Goal: Task Accomplishment & Management: Complete application form

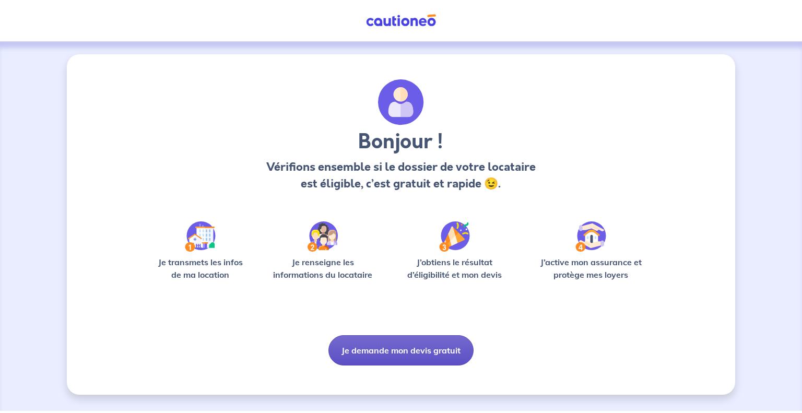
click at [399, 346] on button "Je demande mon devis gratuit" at bounding box center [400, 350] width 145 height 30
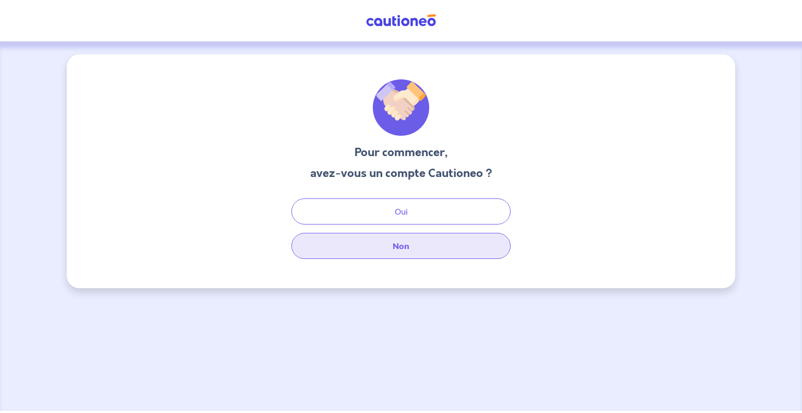
click at [408, 254] on button "Non" at bounding box center [400, 246] width 219 height 26
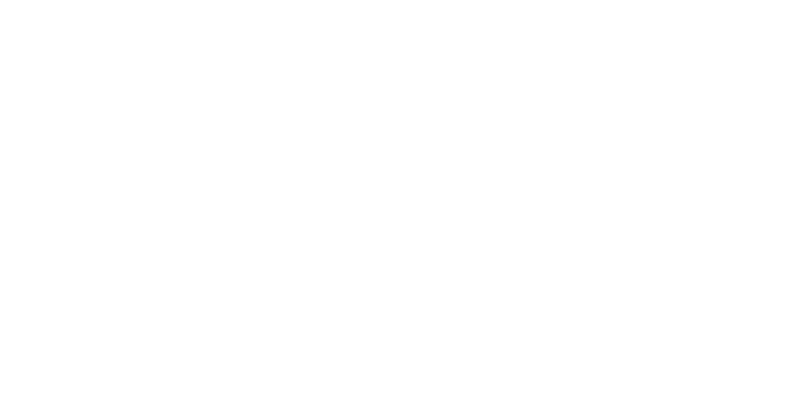
select select "FR"
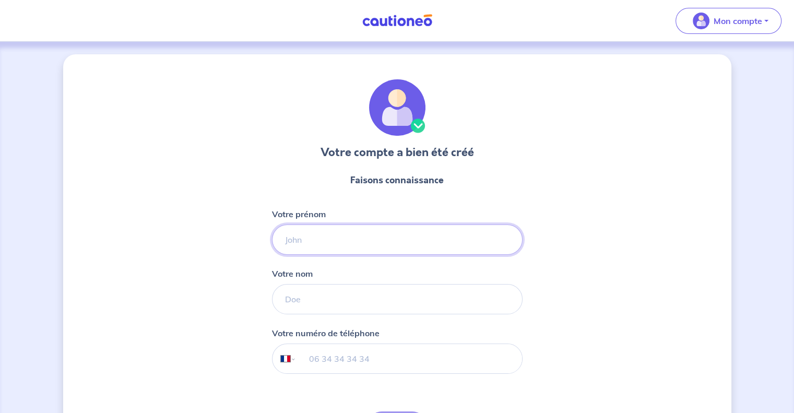
click at [427, 233] on input "Votre prénom" at bounding box center [397, 239] width 250 height 30
type input "[PERSON_NAME]"
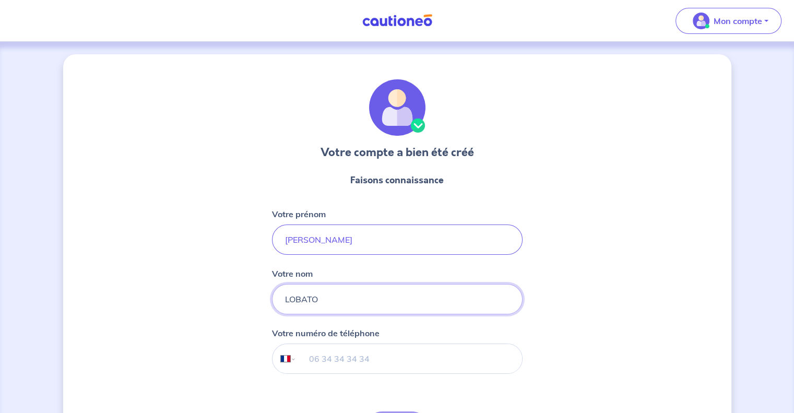
type input "LOBATO"
type input "06 63 07 38 09"
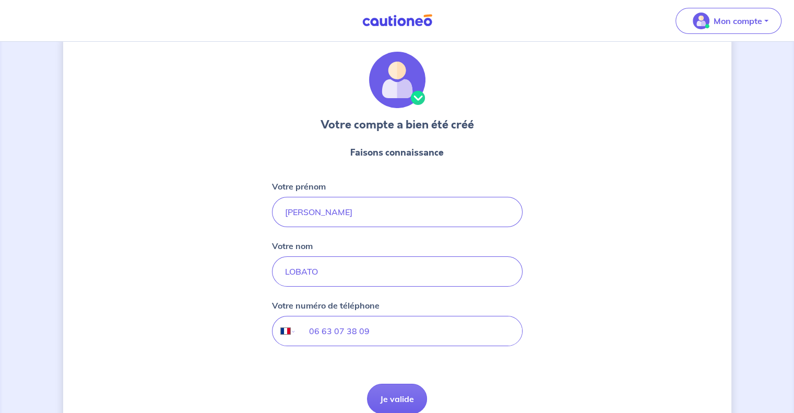
scroll to position [69, 0]
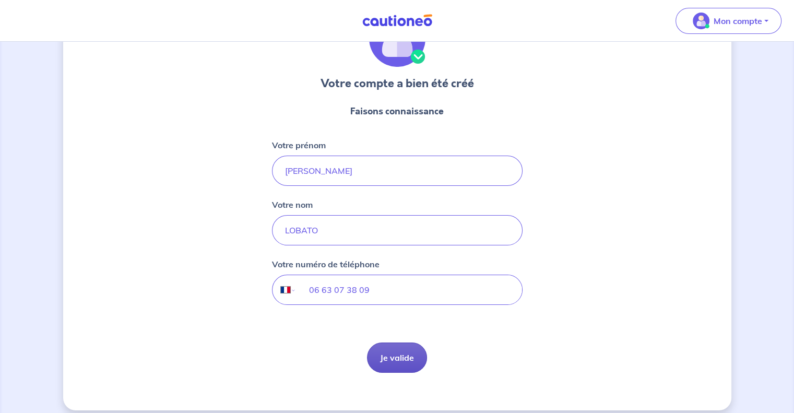
click at [382, 361] on button "Je valide" at bounding box center [397, 357] width 60 height 30
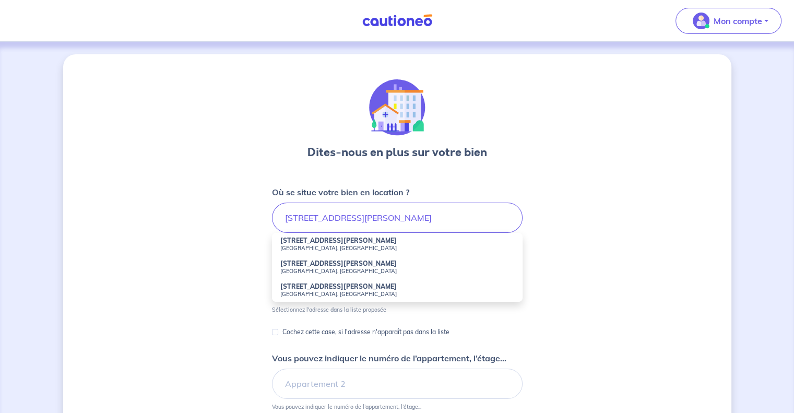
click at [349, 264] on li "[STREET_ADDRESS][PERSON_NAME]" at bounding box center [397, 267] width 250 height 23
type input "[STREET_ADDRESS][PERSON_NAME]"
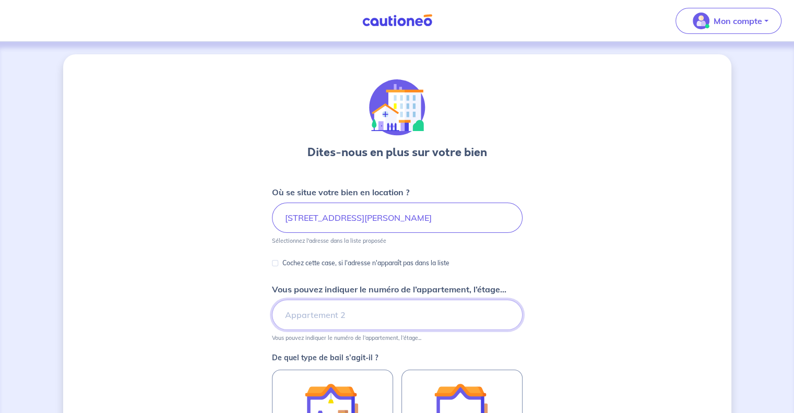
click at [350, 318] on input "Vous pouvez indiquer le numéro de l’appartement, l’étage..." at bounding box center [397, 315] width 250 height 30
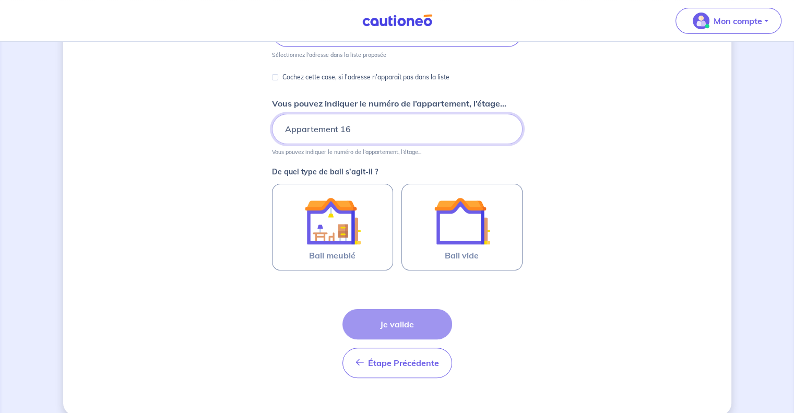
scroll to position [200, 0]
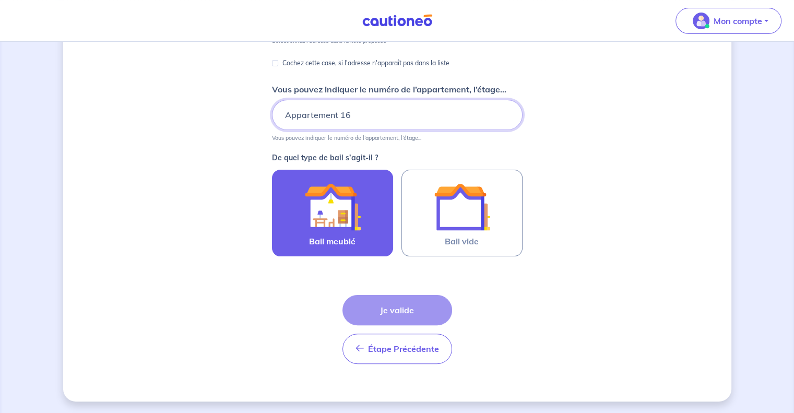
type input "Appartement 16"
click at [304, 212] on img at bounding box center [332, 206] width 56 height 56
click at [0, 0] on input "Bail meublé" at bounding box center [0, 0] width 0 height 0
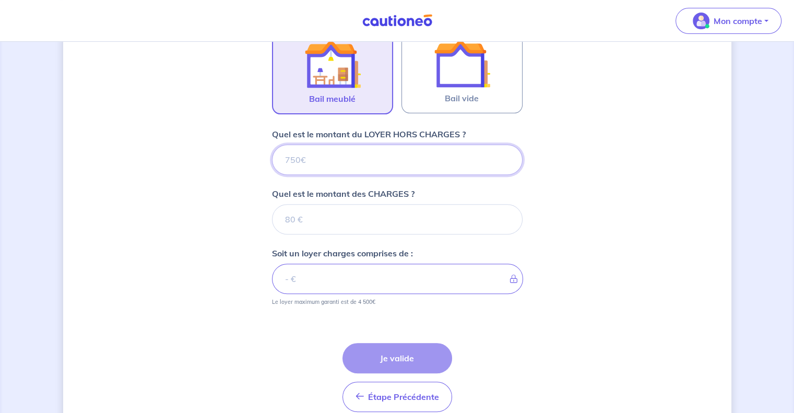
scroll to position [390, 0]
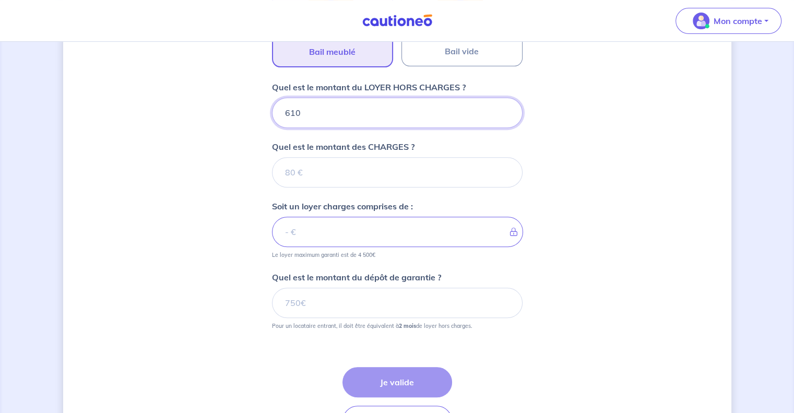
type input "610"
type input "40"
type input "650"
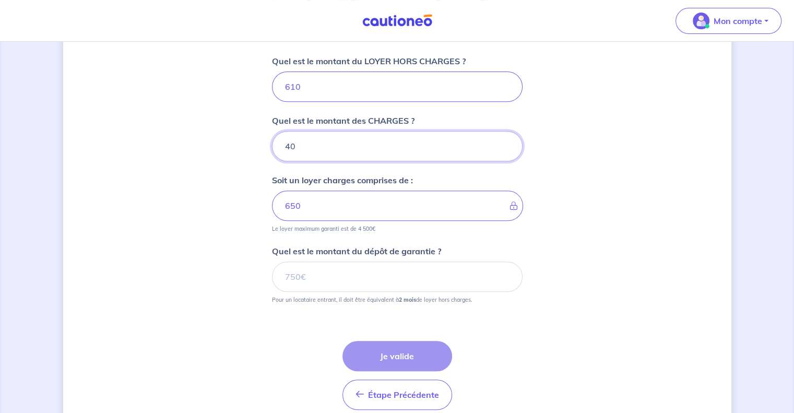
scroll to position [417, 0]
type input "40"
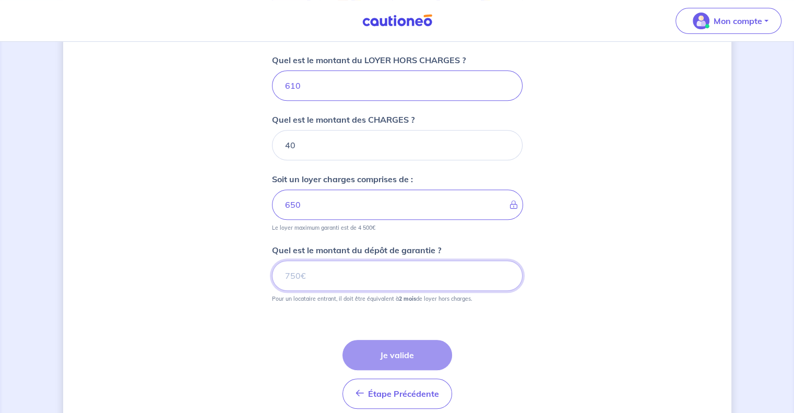
click at [336, 287] on input "Quel est le montant du dépôt de garantie ?" at bounding box center [397, 275] width 250 height 30
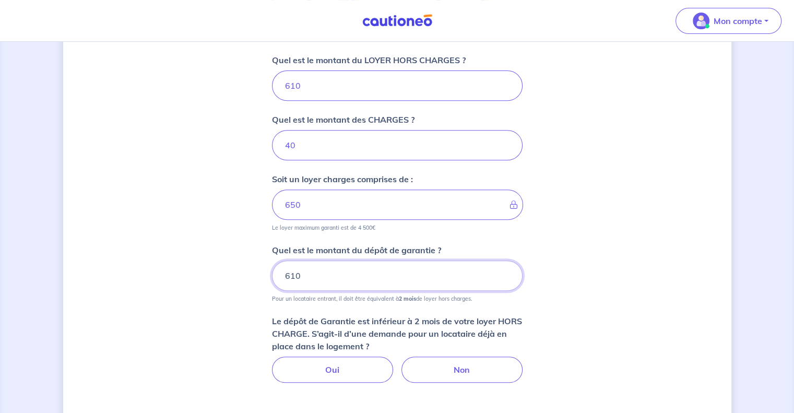
type input "610"
click at [517, 325] on p "Le dépôt de Garantie est inférieur à 2 mois de votre loyer HORS CHARGE. S’agit-…" at bounding box center [397, 334] width 250 height 38
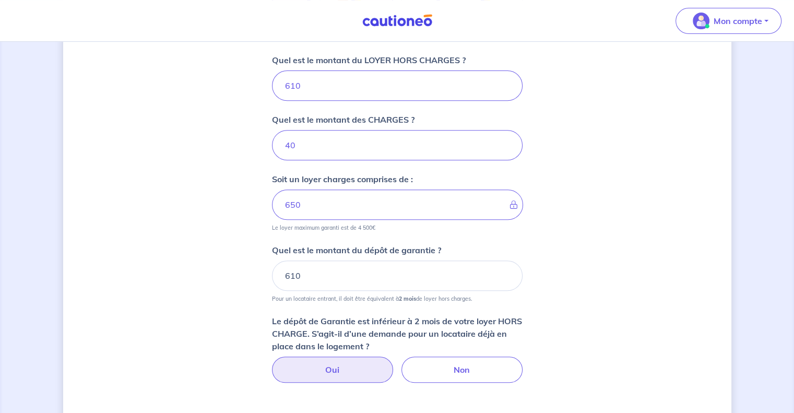
click at [346, 375] on label "Oui" at bounding box center [332, 369] width 121 height 26
click at [393, 363] on input "Oui" at bounding box center [396, 359] width 7 height 7
radio input "true"
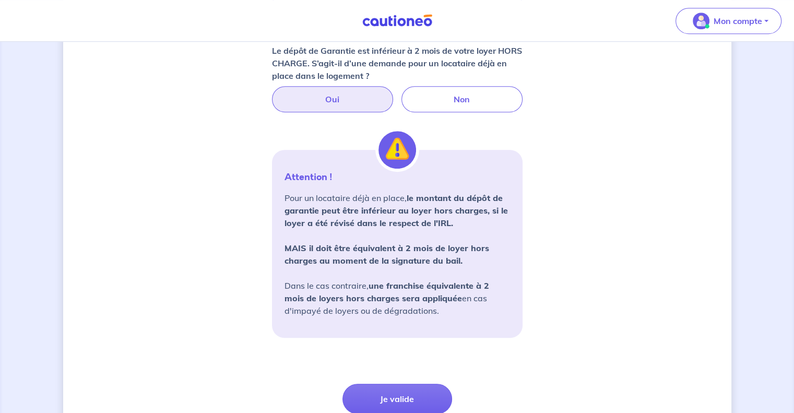
scroll to position [734, 0]
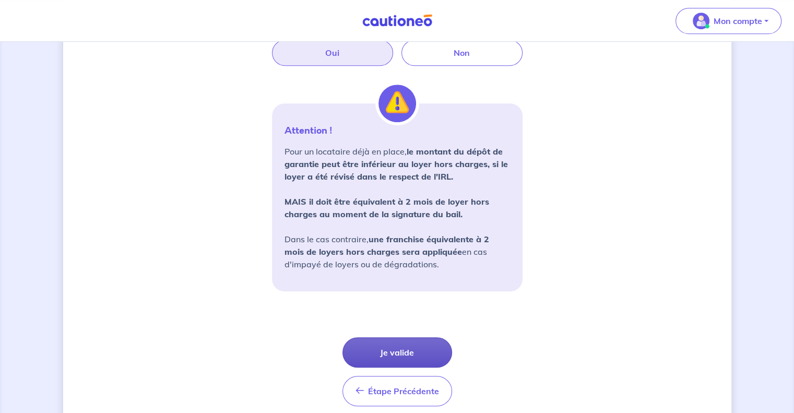
click at [390, 353] on button "Je valide" at bounding box center [397, 352] width 110 height 30
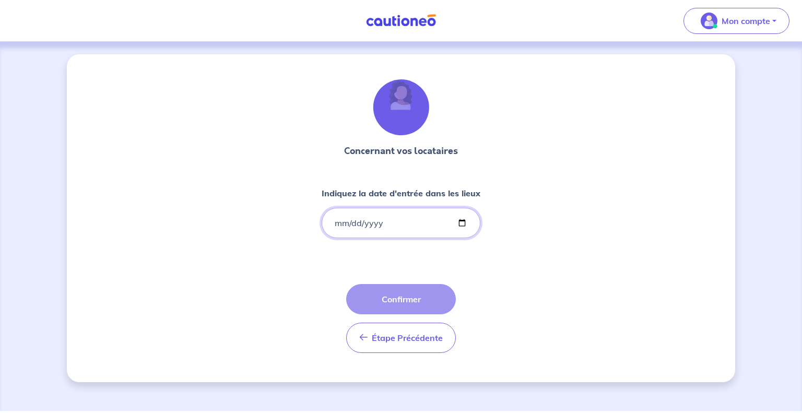
click at [397, 221] on input "Indiquez la date d'entrée dans les lieux" at bounding box center [400, 223] width 159 height 30
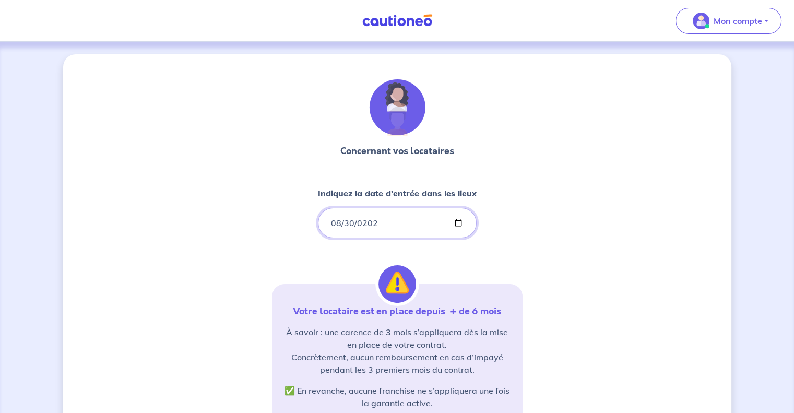
type input "[DATE]"
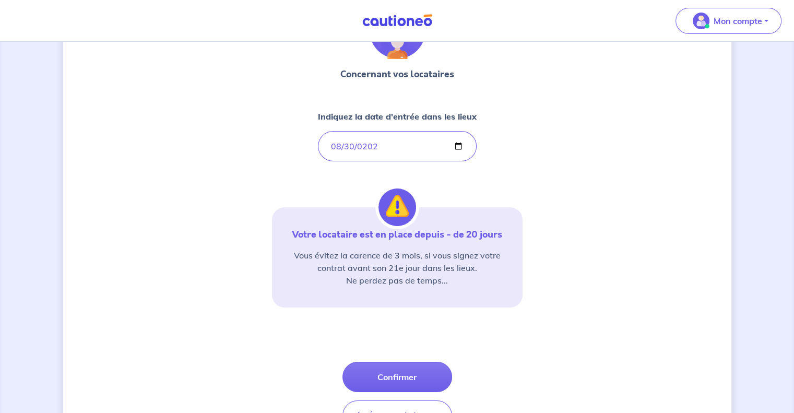
scroll to position [77, 0]
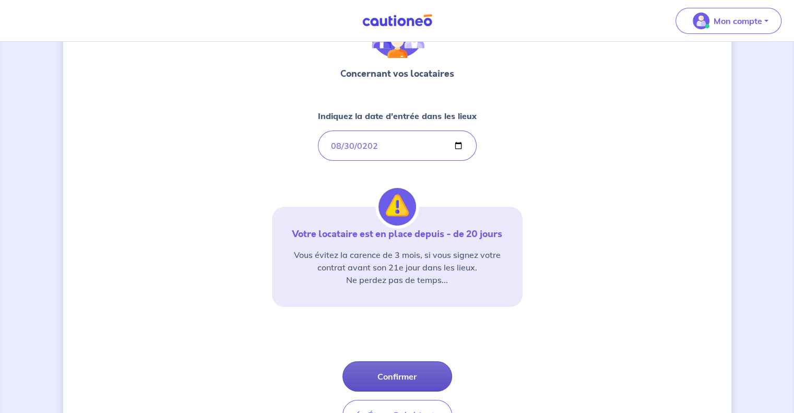
click at [405, 376] on button "Confirmer" at bounding box center [397, 376] width 110 height 30
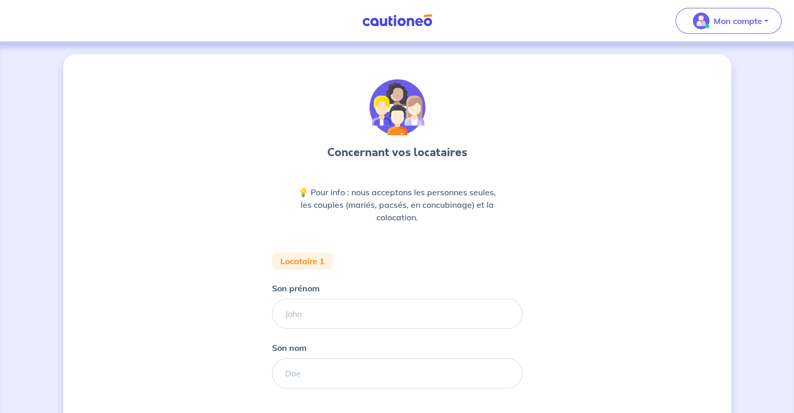
click at [377, 341] on div "Son nom" at bounding box center [397, 364] width 250 height 47
click at [357, 319] on input "Son prénom" at bounding box center [397, 313] width 250 height 30
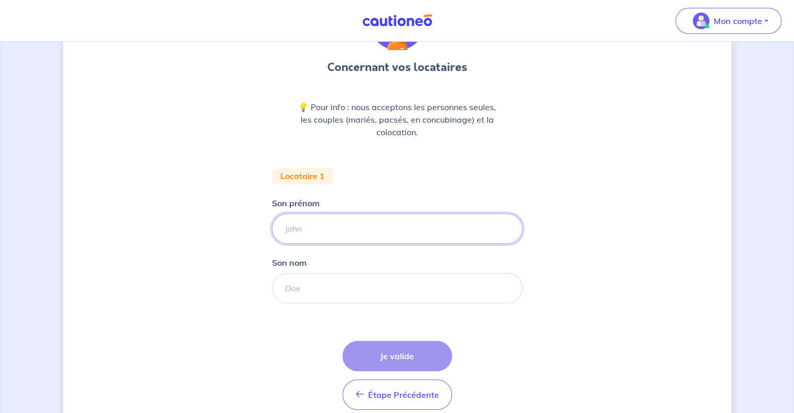
scroll to position [86, 0]
type input "[PERSON_NAME]"
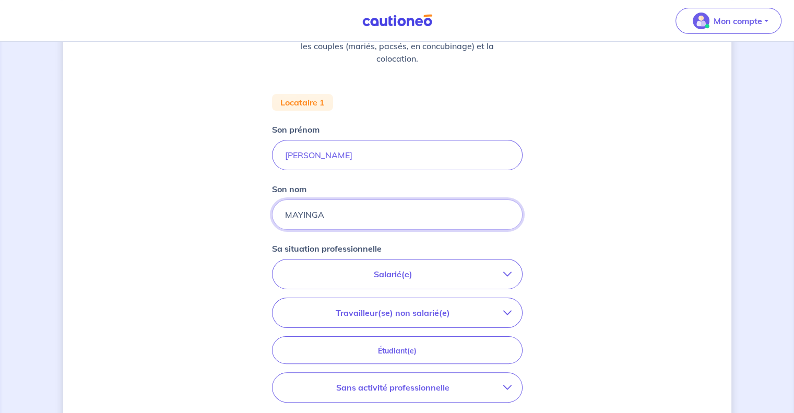
scroll to position [160, 0]
type input "MAYINGA"
click at [397, 269] on p "Salarié(e)" at bounding box center [393, 273] width 220 height 13
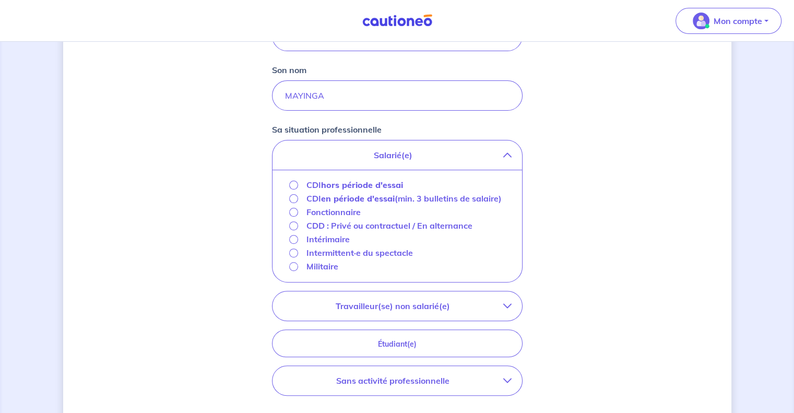
scroll to position [280, 0]
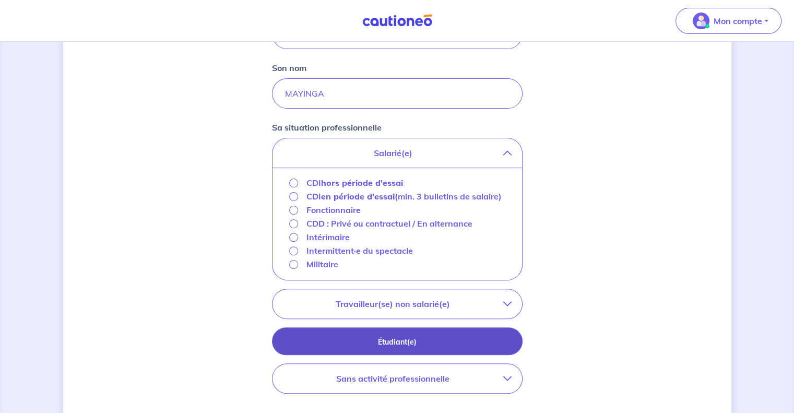
click at [403, 345] on p "Étudiant(e)" at bounding box center [397, 341] width 224 height 11
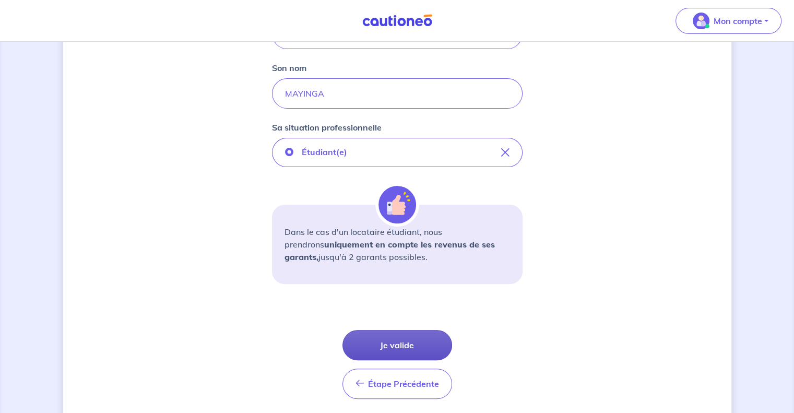
click at [395, 343] on button "Je valide" at bounding box center [397, 345] width 110 height 30
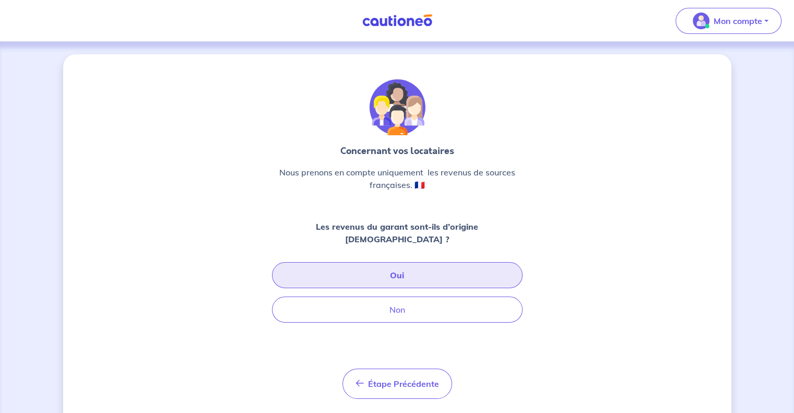
click at [424, 265] on button "Oui" at bounding box center [397, 275] width 250 height 26
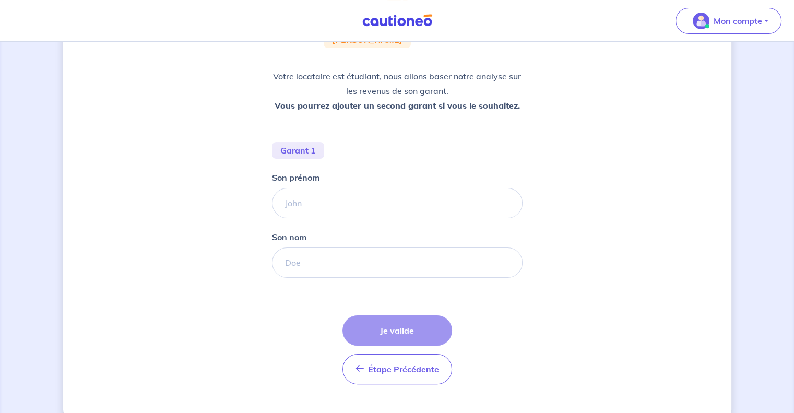
scroll to position [135, 0]
click at [334, 219] on form "Garant 1 Son prénom Son nom Étape Précédente Précédent Je valide Je valide" at bounding box center [397, 266] width 250 height 250
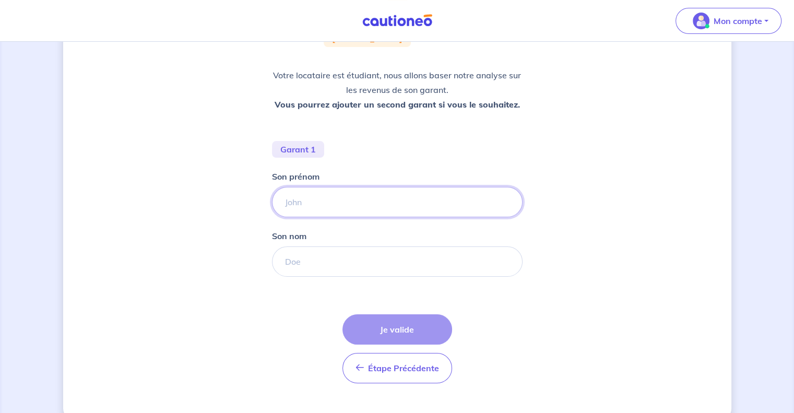
click at [325, 206] on input "Son prénom" at bounding box center [397, 202] width 250 height 30
type input "[PERSON_NAME]"
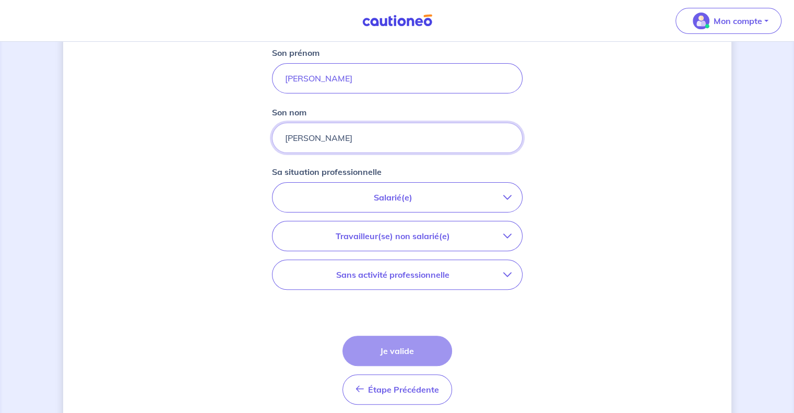
scroll to position [271, 0]
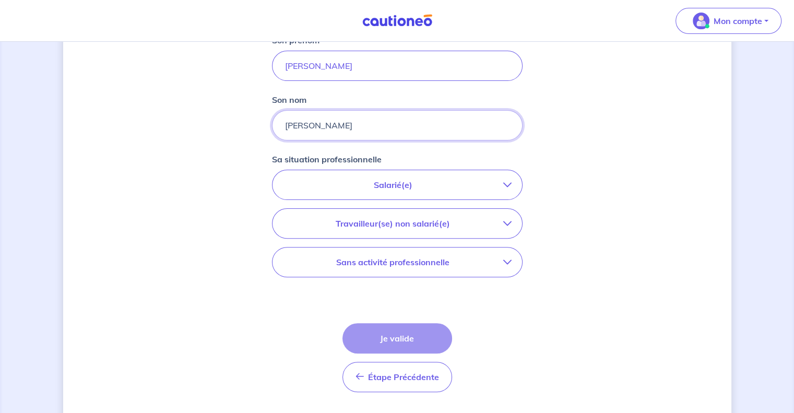
type input "[PERSON_NAME]"
click at [440, 200] on div "Salarié(e) CDI hors période d'essai CDI en période d'essai (min. 3 bulletins de…" at bounding box center [397, 223] width 250 height 107
click at [431, 194] on button "Salarié(e)" at bounding box center [396, 184] width 249 height 29
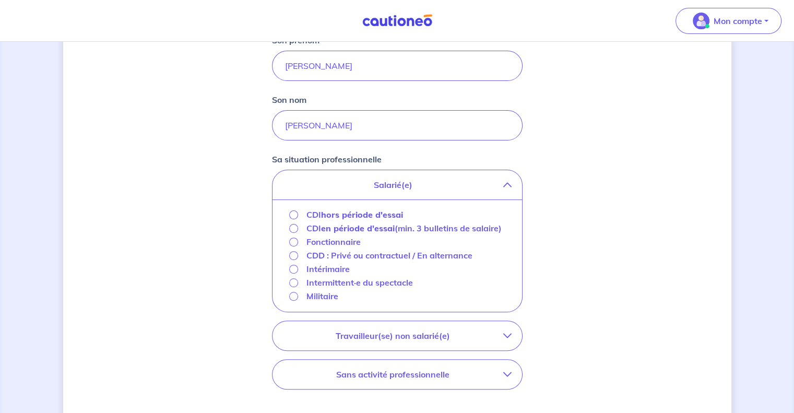
click at [329, 243] on p "Fonctionnaire" at bounding box center [333, 241] width 54 height 13
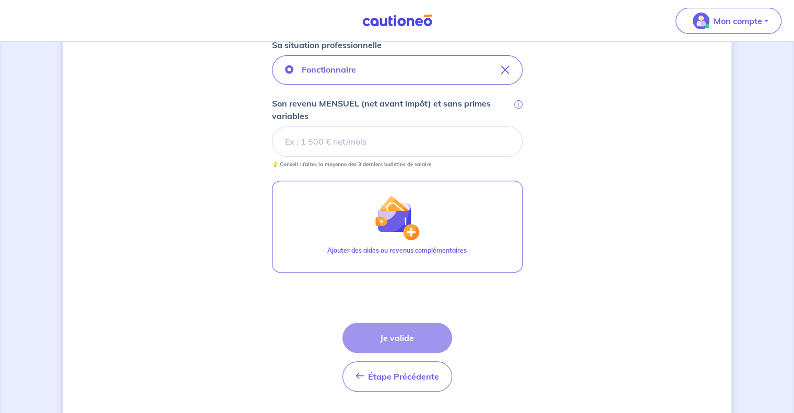
scroll to position [386, 0]
click at [439, 148] on input "Son revenu MENSUEL (net avant impôt) et sans primes variables i" at bounding box center [397, 141] width 250 height 30
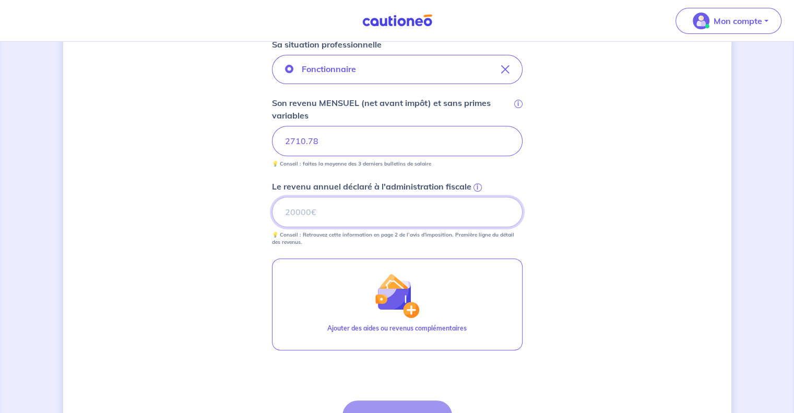
click at [378, 210] on input "Le revenu annuel déclaré à l'administration fiscale i" at bounding box center [397, 212] width 250 height 30
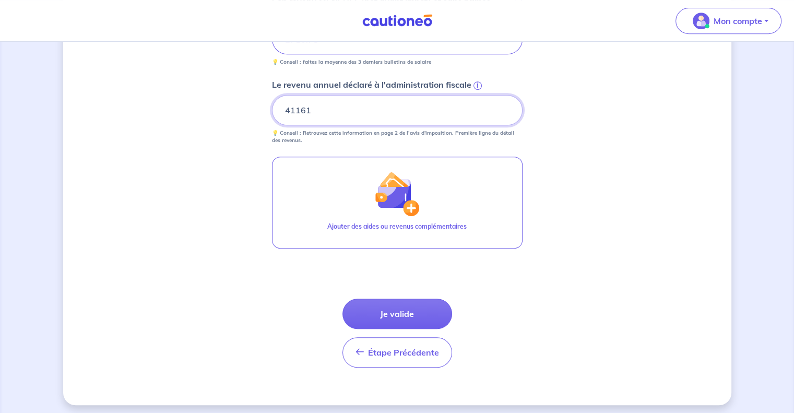
scroll to position [488, 0]
type input "41161"
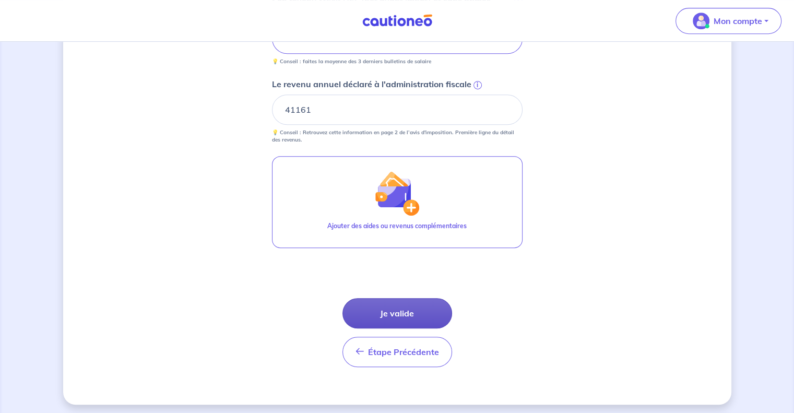
click at [404, 313] on button "Je valide" at bounding box center [397, 313] width 110 height 30
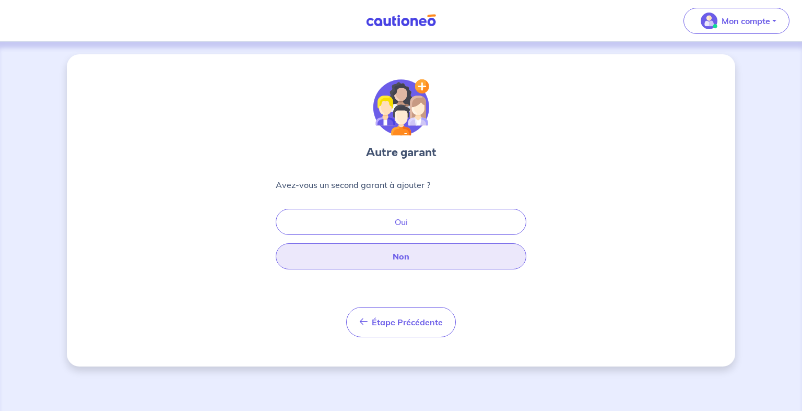
click at [420, 250] on button "Non" at bounding box center [401, 256] width 250 height 26
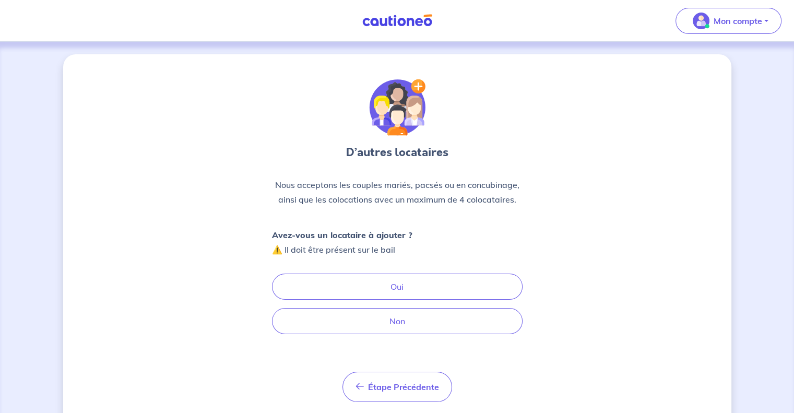
scroll to position [30, 0]
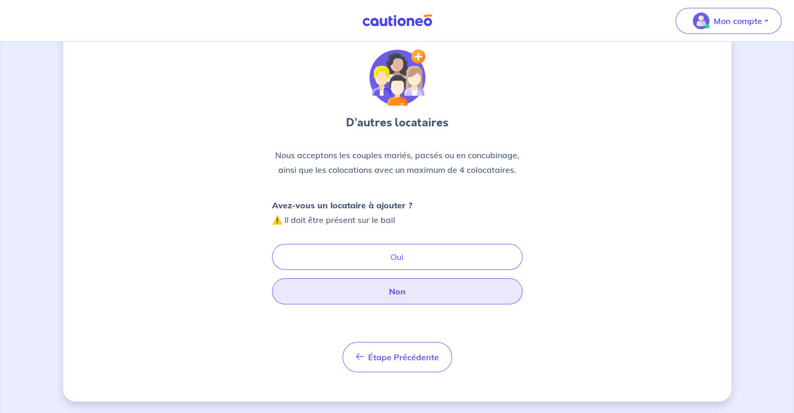
click at [365, 293] on button "Non" at bounding box center [397, 291] width 250 height 26
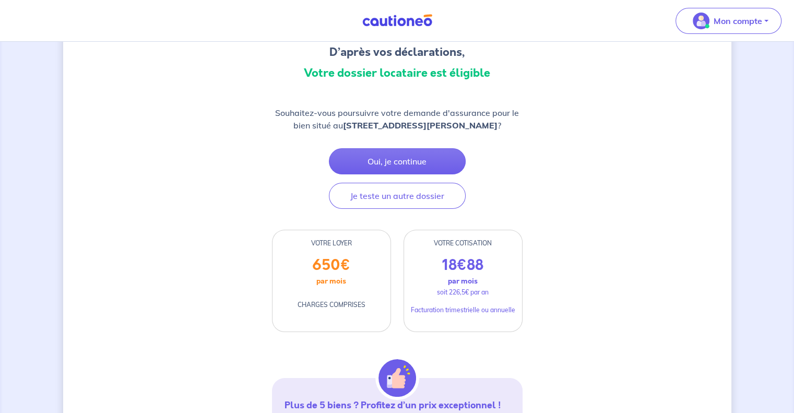
scroll to position [100, 0]
click at [414, 160] on button "Oui, je continue" at bounding box center [397, 162] width 137 height 26
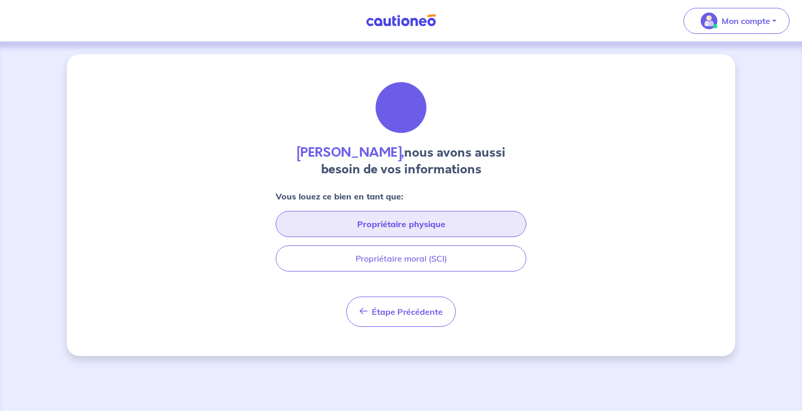
click at [438, 230] on button "Propriétaire physique" at bounding box center [401, 224] width 250 height 26
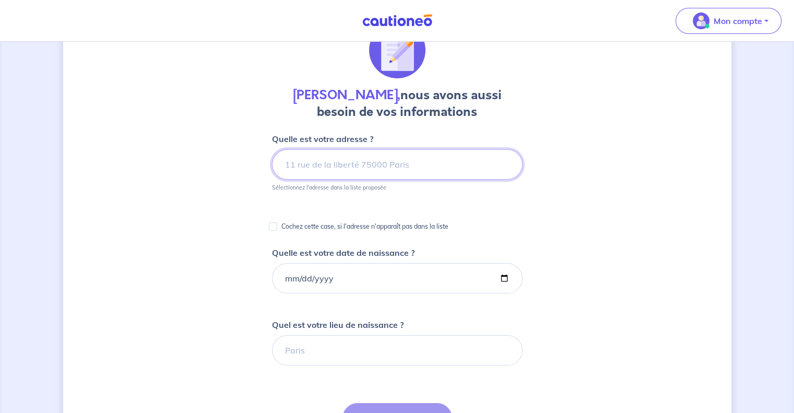
scroll to position [58, 0]
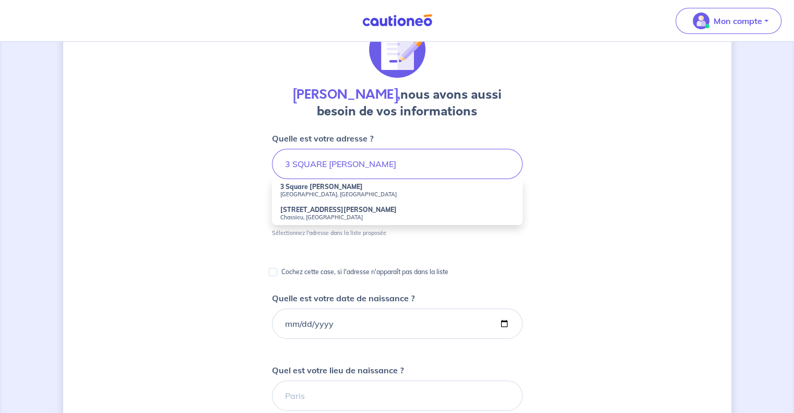
click at [339, 186] on strong "3 Square [PERSON_NAME]" at bounding box center [321, 187] width 82 height 8
type input "[STREET_ADDRESS][PERSON_NAME]"
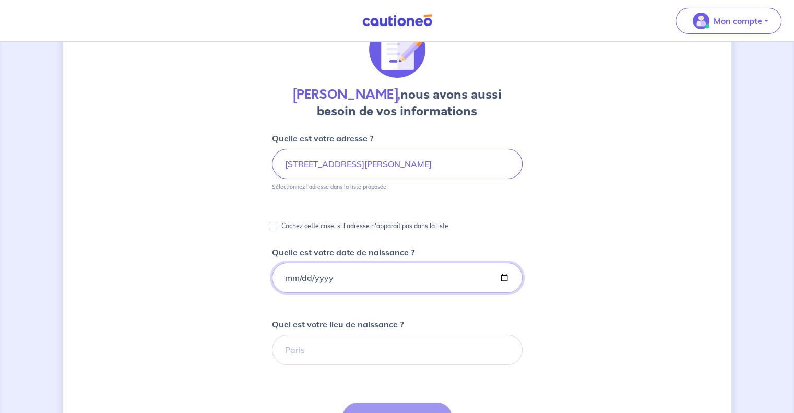
click at [363, 281] on input "Quelle est votre date de naissance ?" at bounding box center [397, 277] width 250 height 30
type input "[DATE]"
click at [349, 354] on input "Quel est votre lieu de naissance ?" at bounding box center [397, 349] width 250 height 30
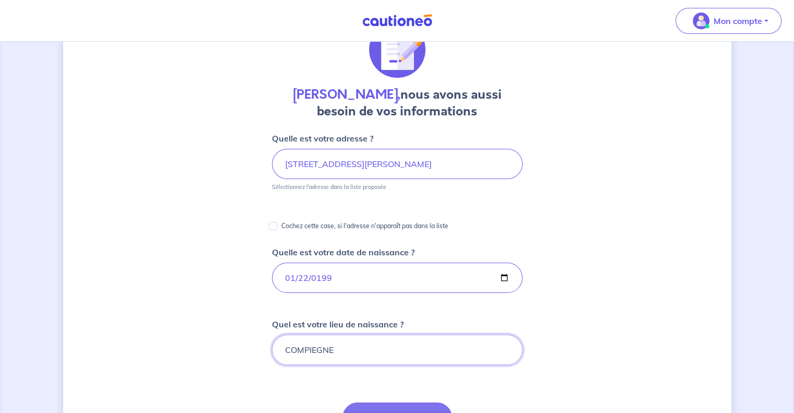
type input "COMPIEGNE"
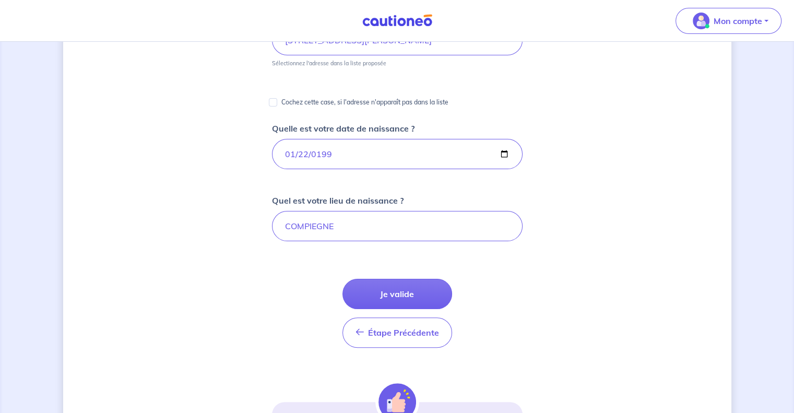
scroll to position [183, 0]
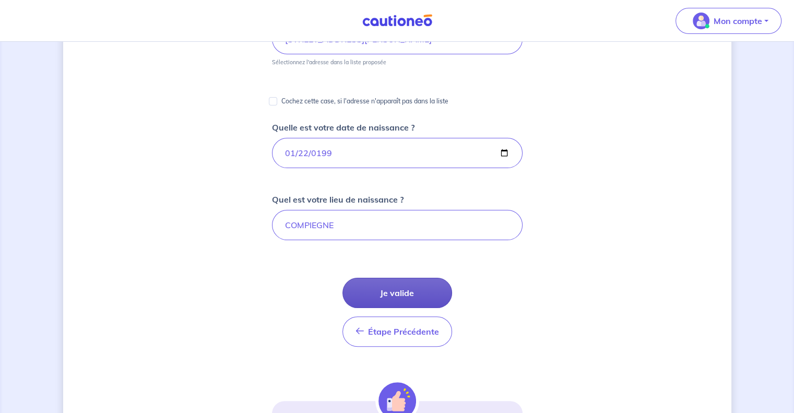
click at [405, 279] on button "Je valide" at bounding box center [397, 293] width 110 height 30
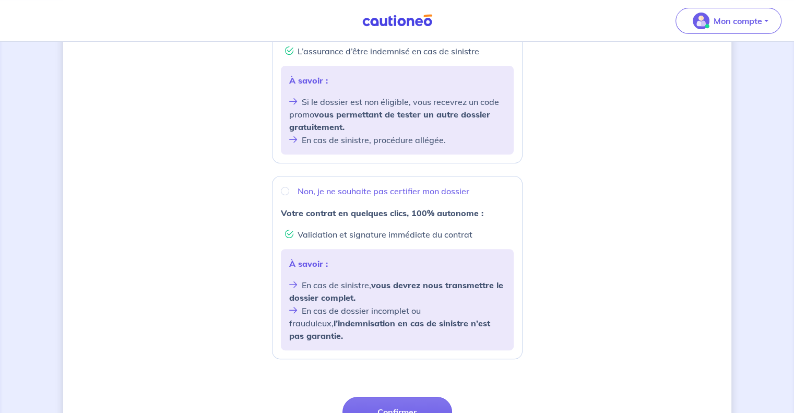
scroll to position [278, 0]
click at [432, 204] on div "Non, je ne souhaite pas certifier mon dossier Votre contrat en quelques clics, …" at bounding box center [397, 267] width 250 height 183
radio input "true"
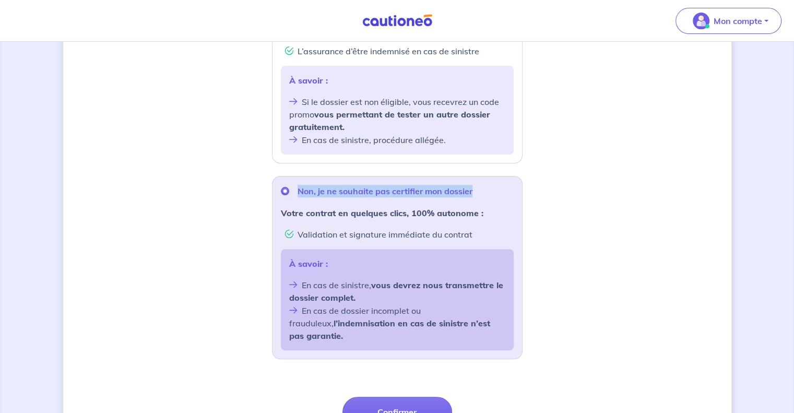
scroll to position [369, 0]
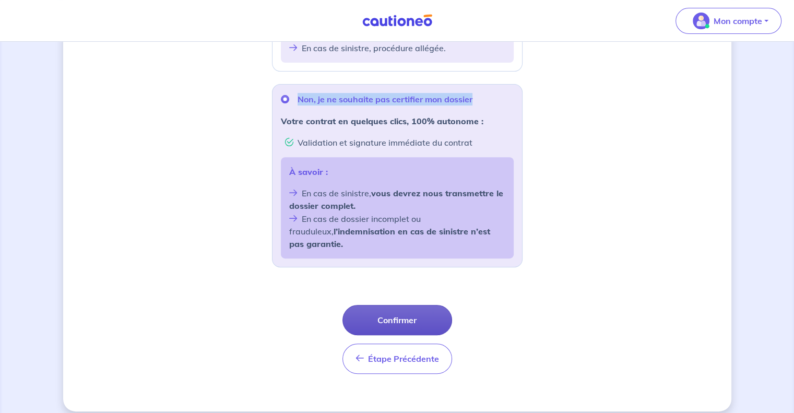
click at [411, 306] on button "Confirmer" at bounding box center [397, 320] width 110 height 30
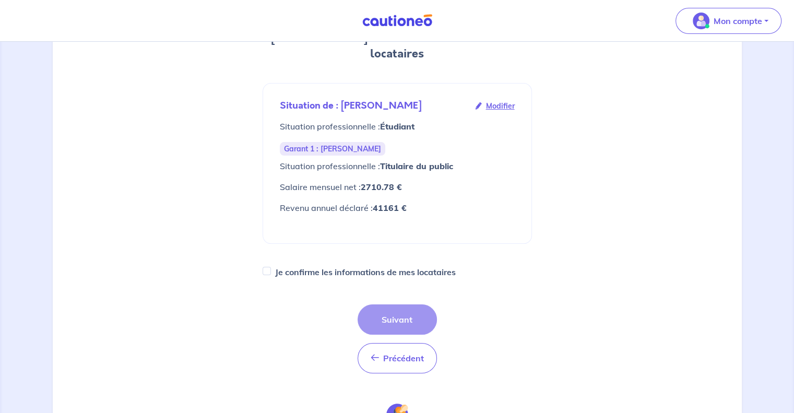
scroll to position [142, 0]
click at [389, 265] on label "Je confirme les informations de mes locataires" at bounding box center [365, 272] width 181 height 15
click at [271, 267] on input "Je confirme les informations de mes locataires" at bounding box center [266, 271] width 8 height 8
checkbox input "true"
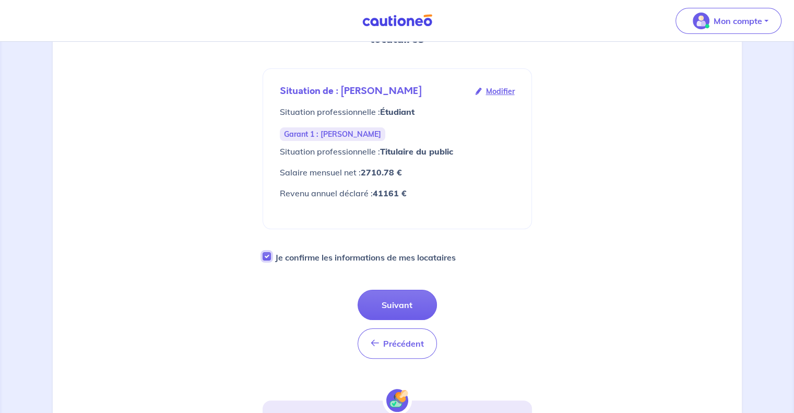
scroll to position [166, 0]
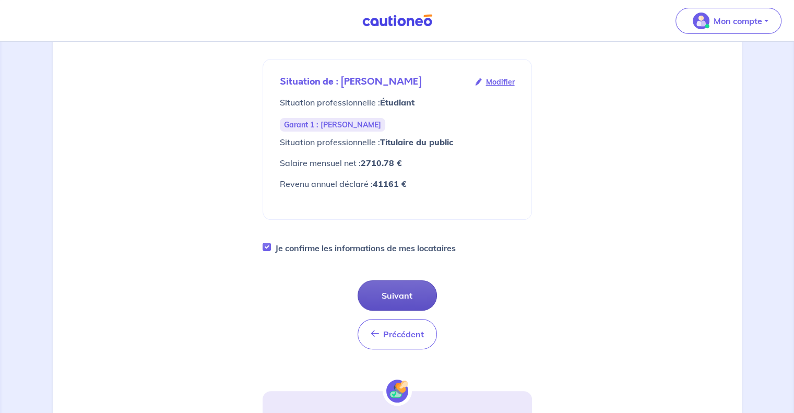
click at [406, 281] on button "Suivant" at bounding box center [396, 295] width 79 height 30
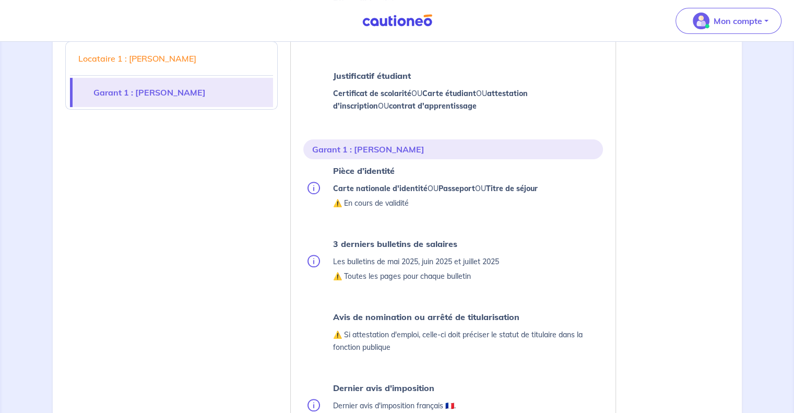
scroll to position [331, 0]
drag, startPoint x: 162, startPoint y: 219, endPoint x: 171, endPoint y: 217, distance: 9.6
click at [162, 219] on div "Locataire 1 : [PERSON_NAME] Garant 1 : [PERSON_NAME]" at bounding box center [171, 404] width 225 height 918
drag, startPoint x: 349, startPoint y: 325, endPoint x: 479, endPoint y: 329, distance: 130.5
click at [479, 329] on div "Avis de nomination ou arrêté de titularisation ⚠️ Si attestation d'emploi, cell…" at bounding box center [467, 331] width 270 height 46
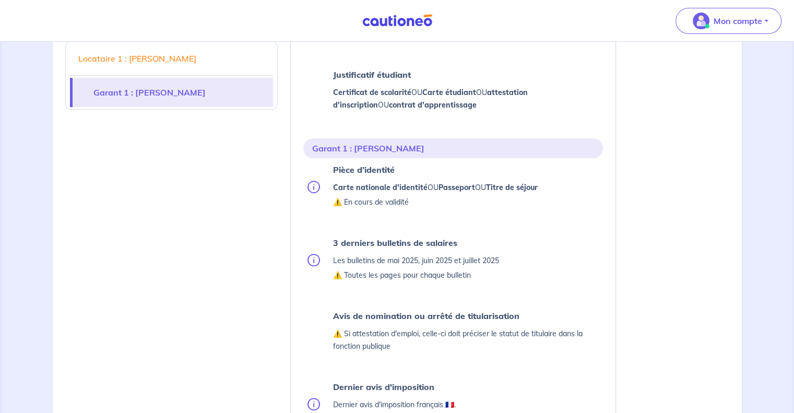
click at [438, 315] on strong "Avis de nomination ou arrêté de titularisation" at bounding box center [425, 315] width 186 height 10
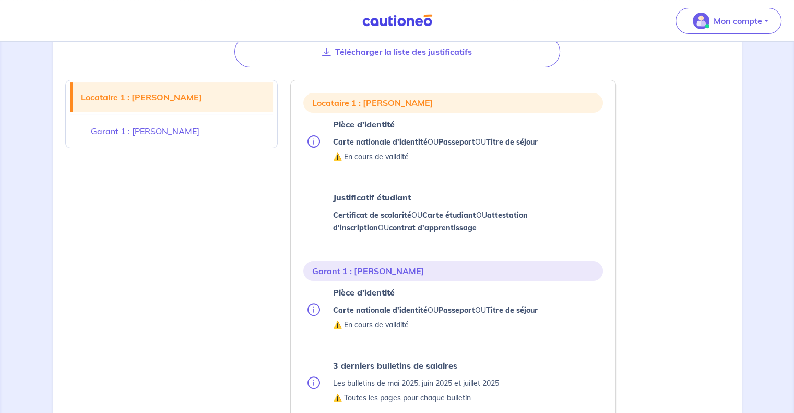
scroll to position [226, 0]
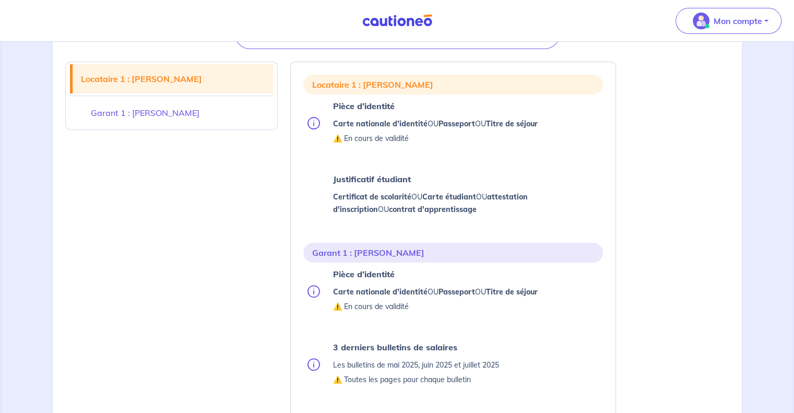
click at [367, 113] on div "Pièce d’identité Carte nationale d'identité OU Passeport OU Titre de séjour ⚠️ …" at bounding box center [434, 123] width 205 height 48
click at [375, 127] on strong "Carte nationale d'identité" at bounding box center [379, 123] width 94 height 9
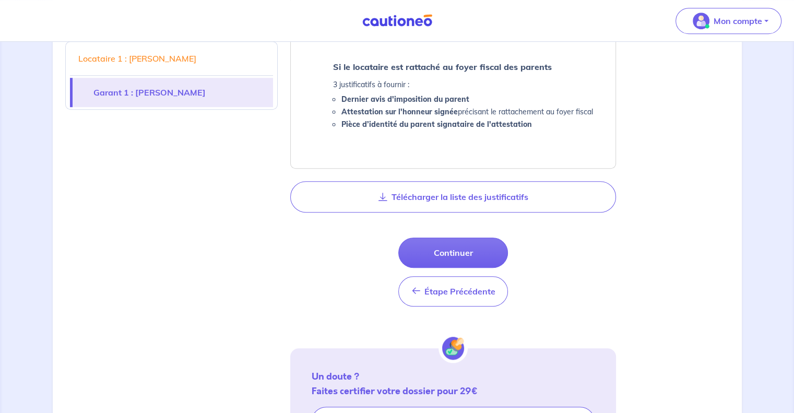
scroll to position [644, 0]
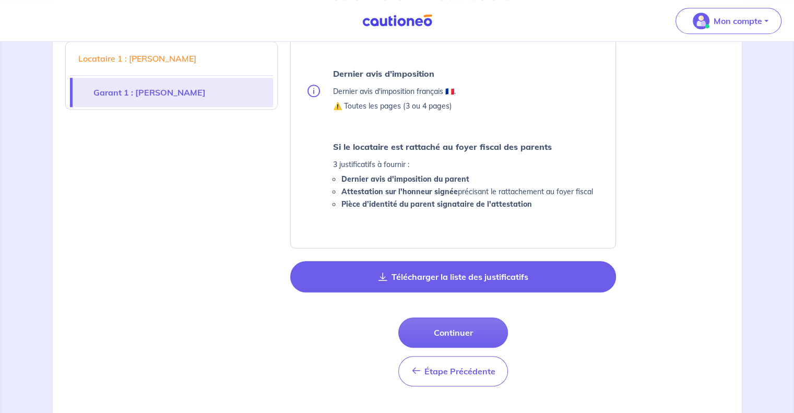
click at [428, 265] on button "Télécharger la liste des justificatifs" at bounding box center [453, 276] width 326 height 31
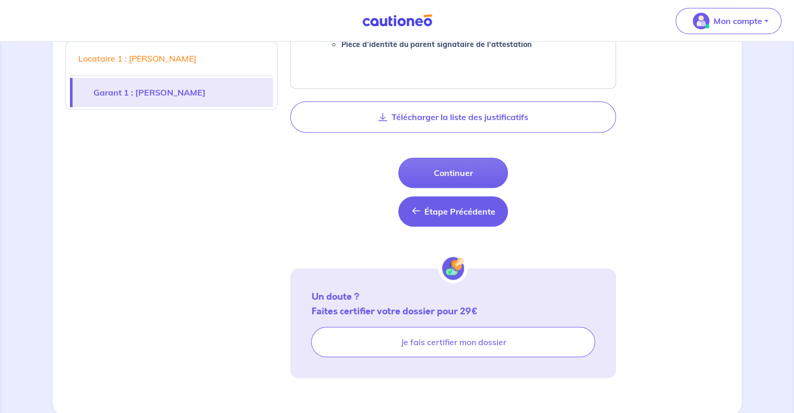
scroll to position [805, 0]
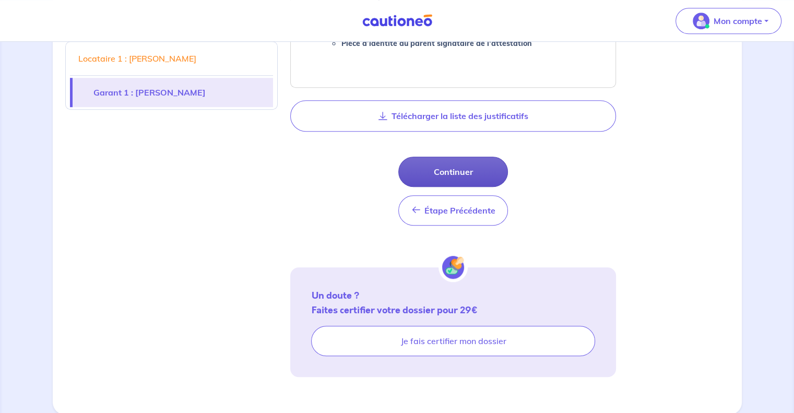
click at [455, 161] on button "Continuer" at bounding box center [453, 172] width 110 height 30
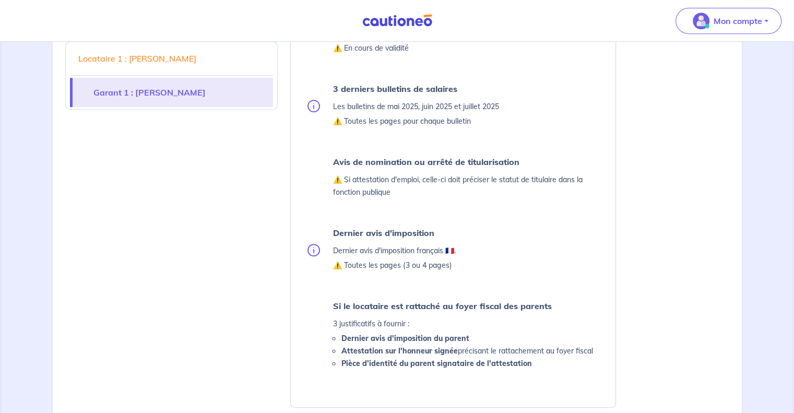
scroll to position [596, 0]
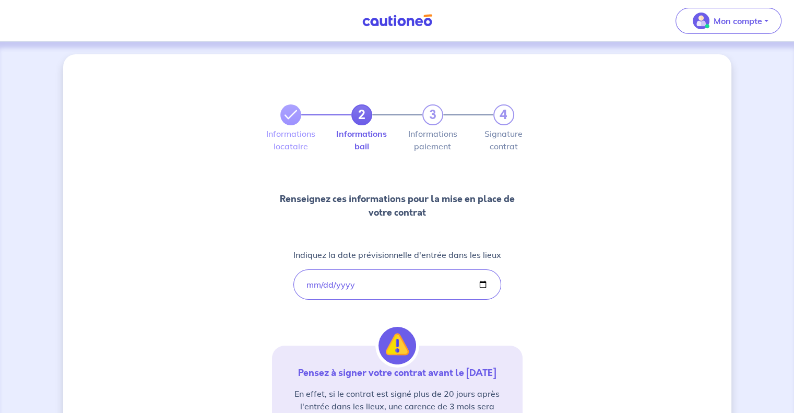
click at [356, 117] on link "2" at bounding box center [361, 114] width 21 height 21
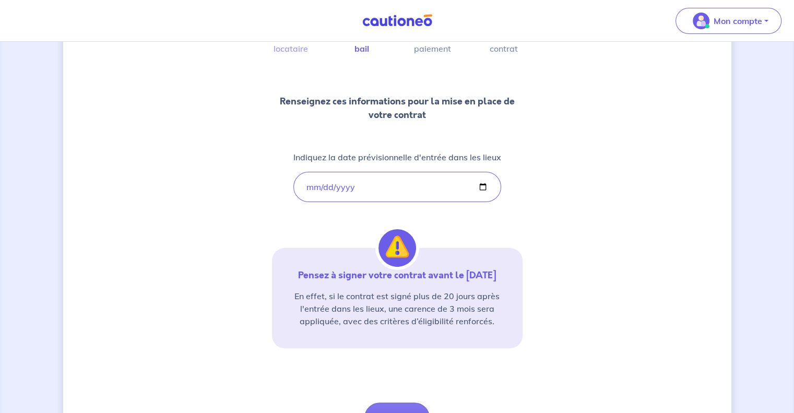
scroll to position [157, 0]
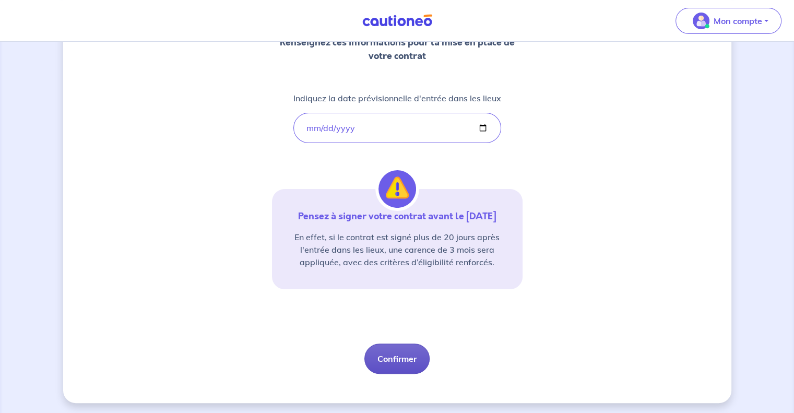
click at [409, 361] on button "Confirmer" at bounding box center [396, 358] width 65 height 30
select select "FR"
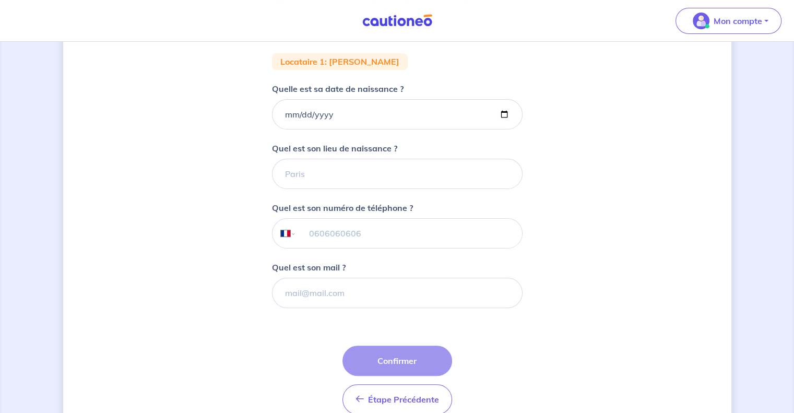
scroll to position [209, 0]
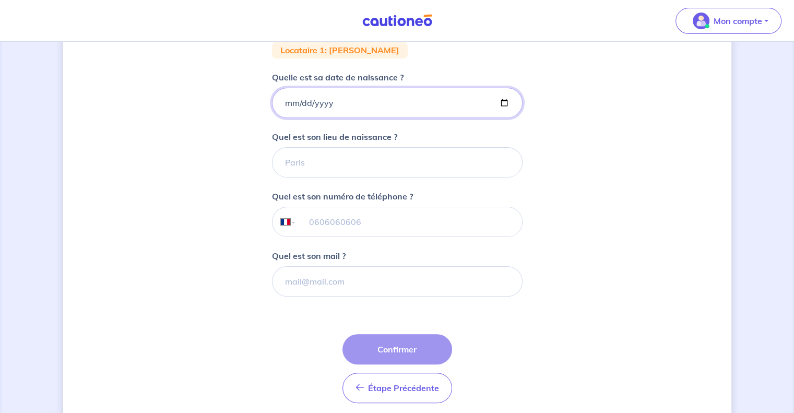
click at [287, 98] on input "Quelle est sa date de naissance ?" at bounding box center [397, 103] width 250 height 30
type input "[DATE]"
click at [331, 159] on input "Quel est son lieu de naissance ?" at bounding box center [397, 162] width 250 height 30
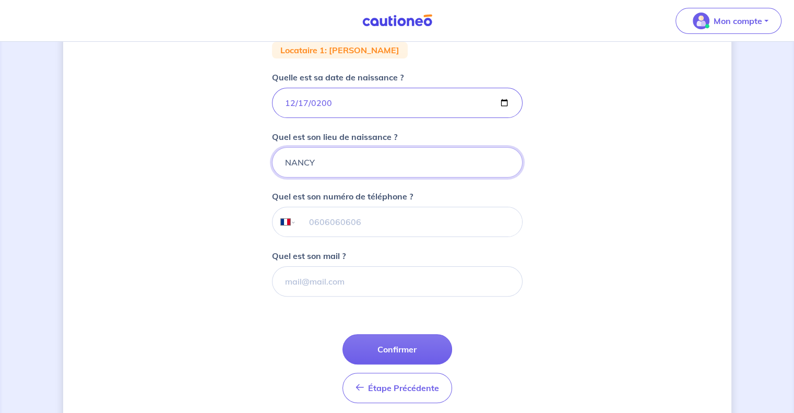
type input "NANCY"
type input "M"
type input "[EMAIL_ADDRESS][DOMAIN_NAME]"
click at [332, 218] on input "tel" at bounding box center [408, 221] width 225 height 29
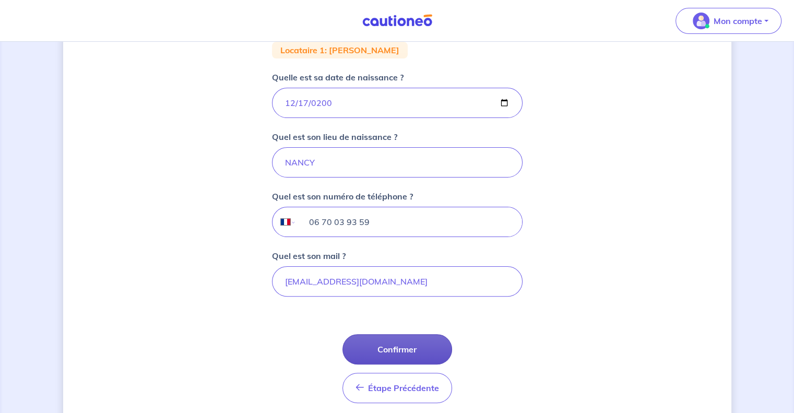
type input "06 70 03 93 59"
click at [396, 346] on button "Confirmer" at bounding box center [397, 349] width 110 height 30
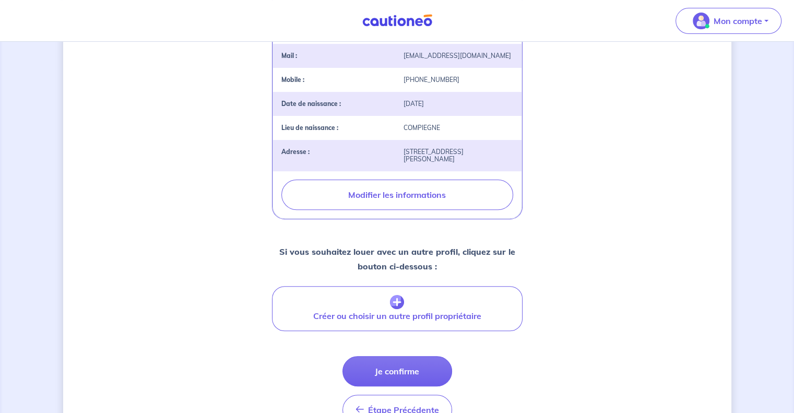
scroll to position [300, 0]
click at [390, 355] on button "Je confirme" at bounding box center [397, 370] width 110 height 30
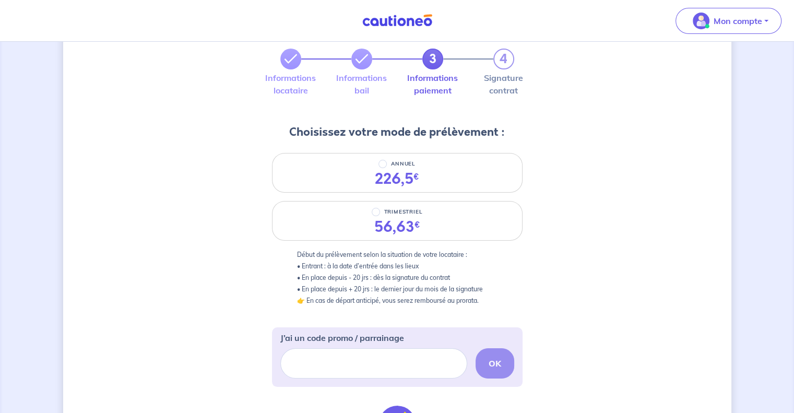
scroll to position [121, 0]
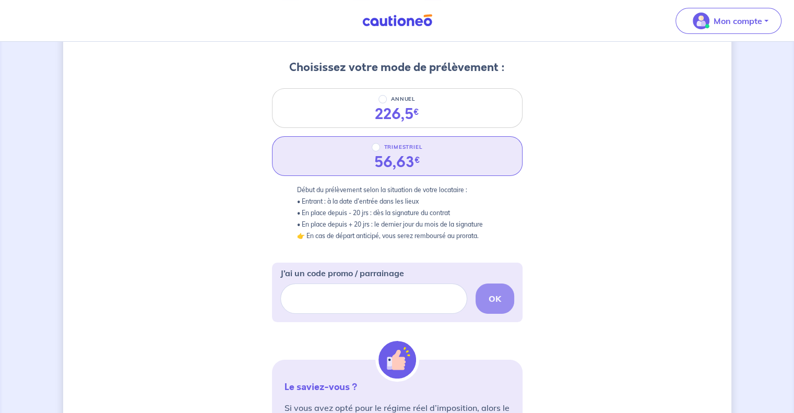
click at [367, 150] on div "TRIMESTRIEL" at bounding box center [397, 147] width 68 height 13
radio input "true"
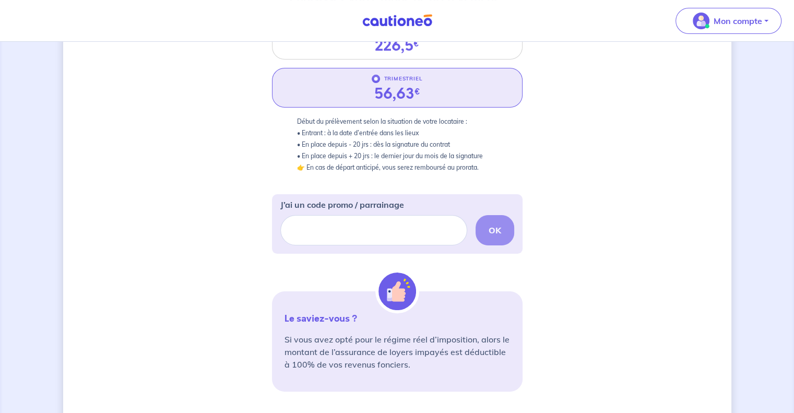
scroll to position [189, 0]
click at [365, 228] on input "J’ai un code promo / parrainage" at bounding box center [373, 229] width 187 height 30
paste input "CSFPROMO"
click at [497, 220] on button "OK" at bounding box center [494, 229] width 39 height 30
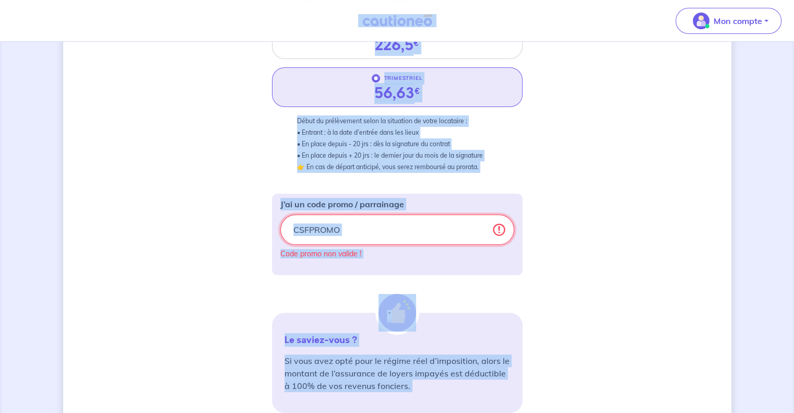
click at [348, 232] on input "CSFPROMO" at bounding box center [397, 229] width 234 height 30
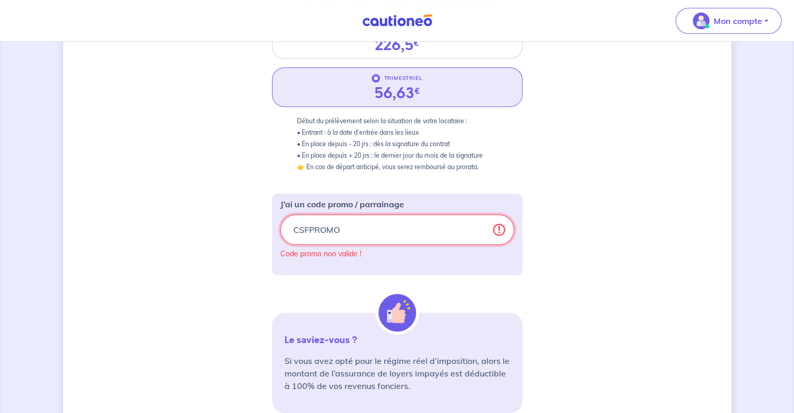
click at [337, 228] on input "CSFPROMO" at bounding box center [397, 229] width 234 height 30
type input "s"
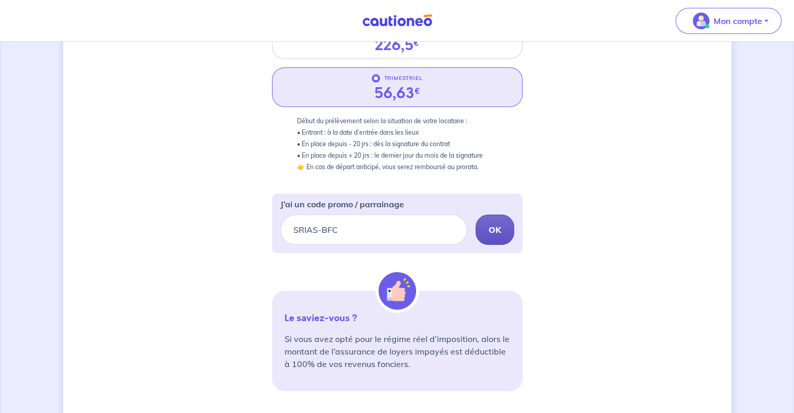
click at [489, 230] on strong "OK" at bounding box center [494, 229] width 13 height 10
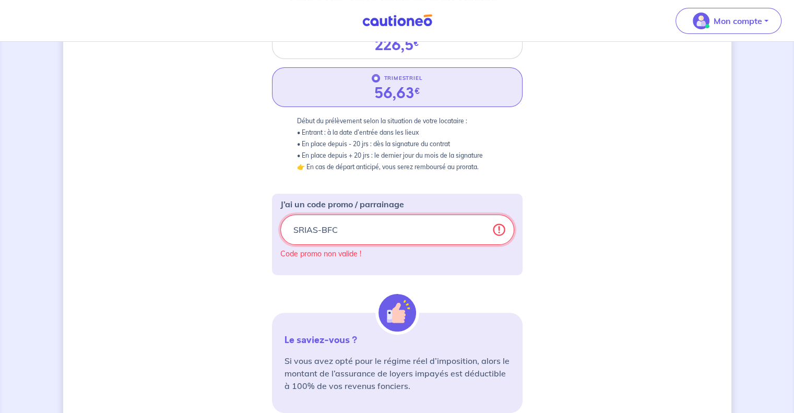
click at [309, 221] on input "SRIAS-BFC" at bounding box center [397, 229] width 234 height 30
paste input "ders-3"
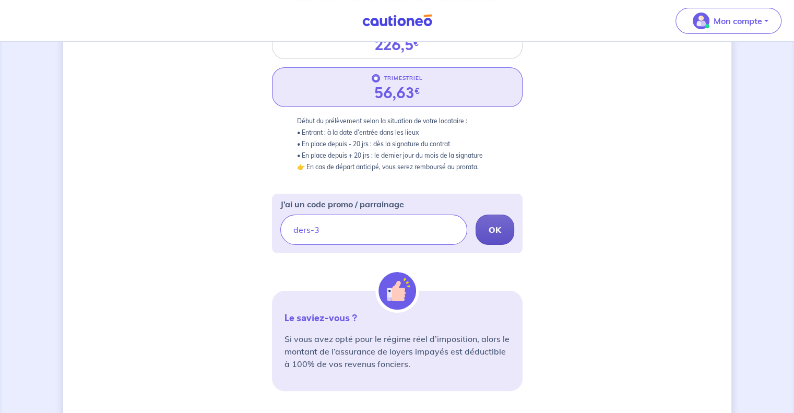
click at [503, 233] on button "OK" at bounding box center [494, 229] width 39 height 30
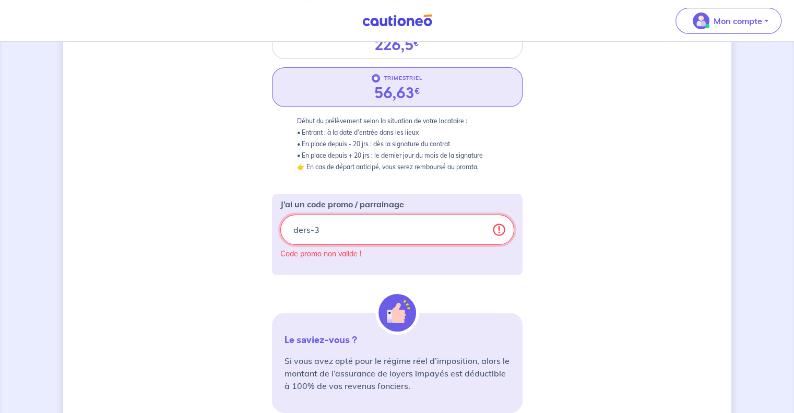
drag, startPoint x: 353, startPoint y: 240, endPoint x: 272, endPoint y: 230, distance: 81.4
click at [272, 230] on div "J’ai un code promo / parrainage ders-3 Code promo non valide !" at bounding box center [397, 234] width 250 height 81
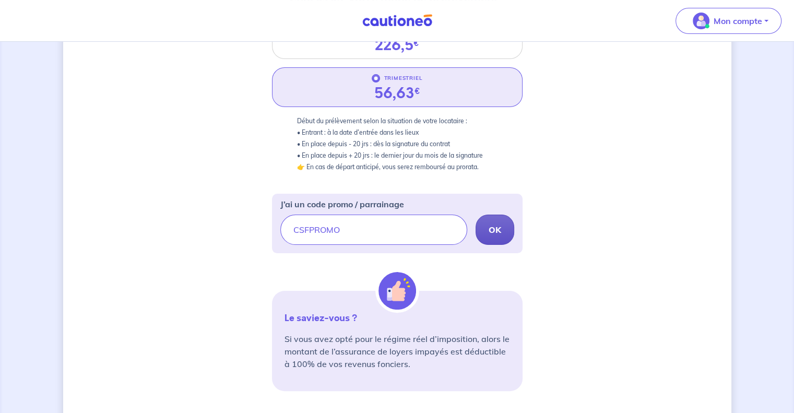
click at [487, 226] on button "OK" at bounding box center [494, 229] width 39 height 30
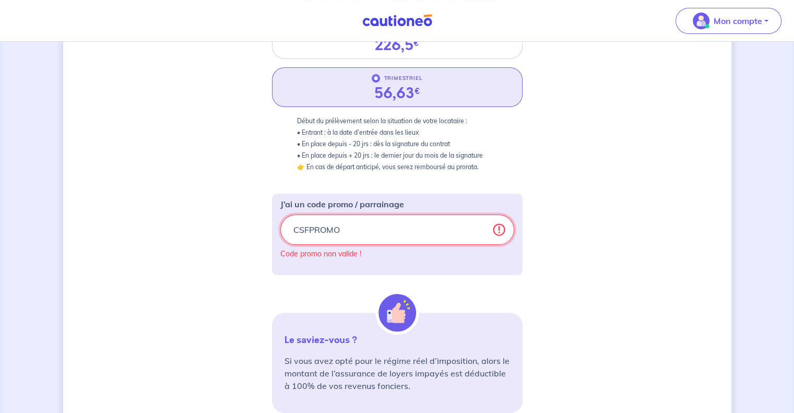
click at [365, 233] on input "CSFPROMO" at bounding box center [397, 229] width 234 height 30
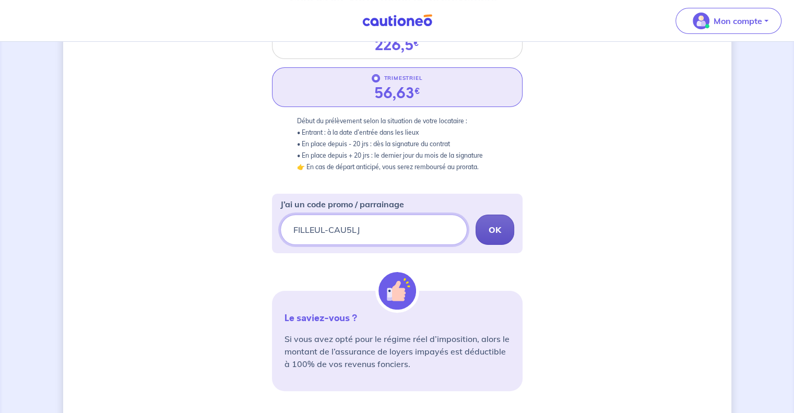
type input "FILLEUL-CAU5LJ"
click at [494, 229] on strong "OK" at bounding box center [494, 229] width 13 height 10
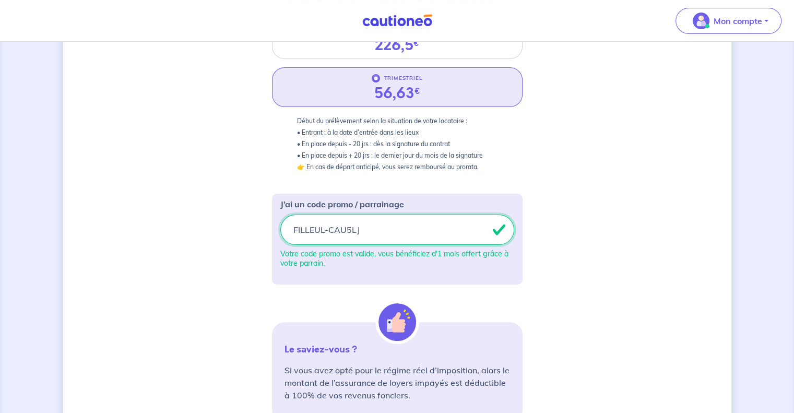
click at [405, 230] on input "FILLEUL-CAU5LJ" at bounding box center [397, 229] width 234 height 30
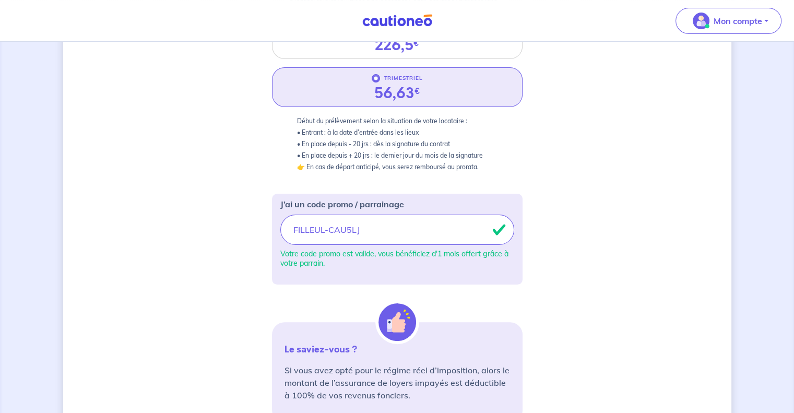
click at [595, 241] on div "3 4 Informations locataire Informations bail Informations paiement Signature co…" at bounding box center [397, 220] width 668 height 710
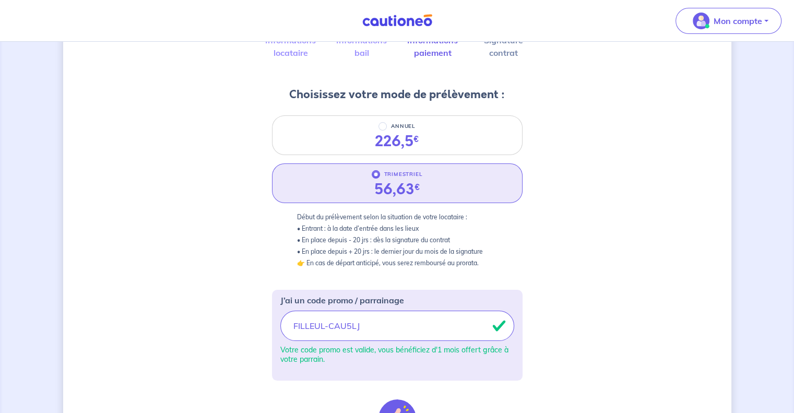
scroll to position [157, 0]
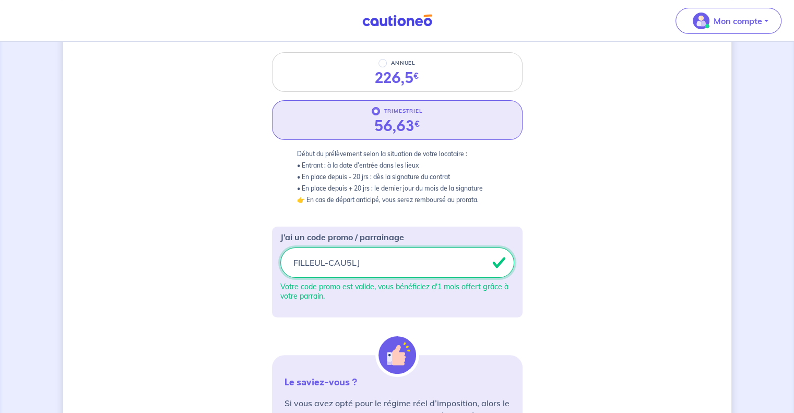
drag, startPoint x: 392, startPoint y: 269, endPoint x: 216, endPoint y: 269, distance: 176.4
click at [216, 269] on div "3 4 Informations locataire Informations bail Informations paiement Signature co…" at bounding box center [397, 253] width 668 height 710
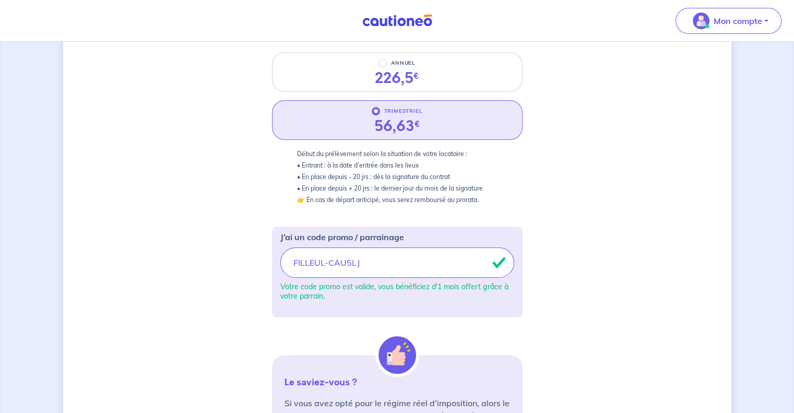
click at [549, 258] on div "3 4 Informations locataire Informations bail Informations paiement Signature co…" at bounding box center [397, 253] width 668 height 710
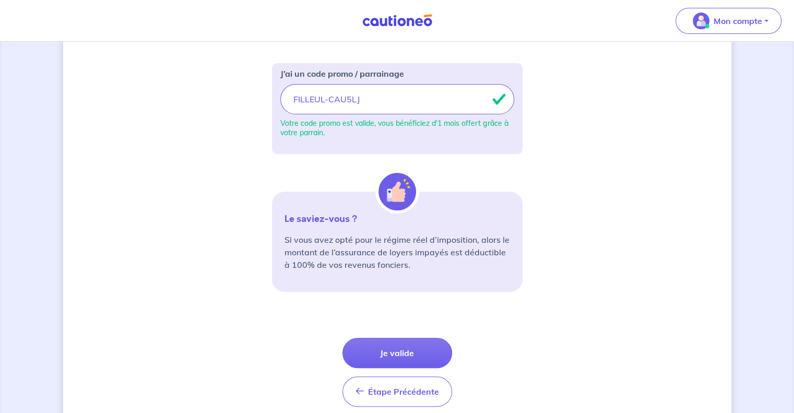
scroll to position [363, 0]
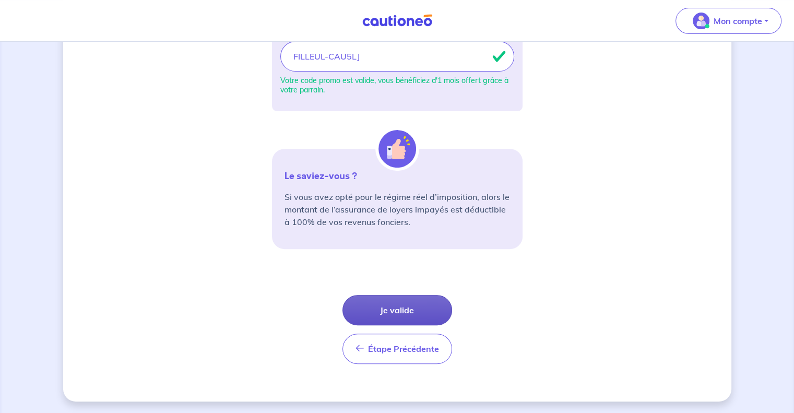
click at [390, 303] on button "Je valide" at bounding box center [397, 310] width 110 height 30
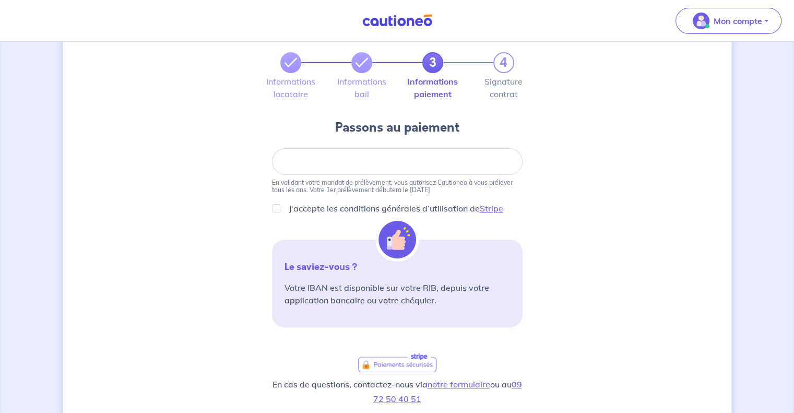
scroll to position [104, 0]
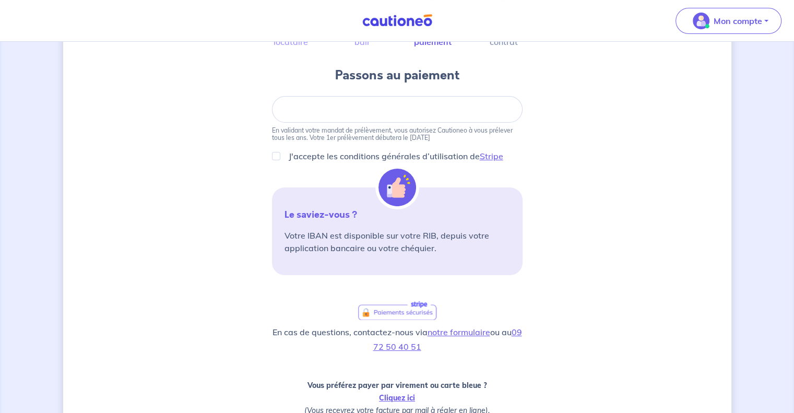
click at [280, 159] on div "J'accepte les conditions générales d’utilisation de Stripe" at bounding box center [397, 156] width 250 height 13
click at [282, 156] on div "J'accepte les conditions générales d’utilisation de Stripe" at bounding box center [397, 156] width 250 height 13
click at [279, 156] on input "J'accepte les conditions générales d’utilisation de Stripe" at bounding box center [276, 156] width 8 height 8
checkbox input "true"
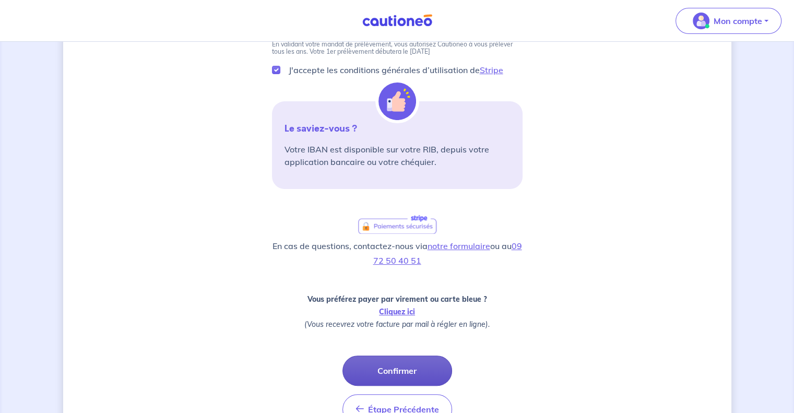
scroll to position [209, 0]
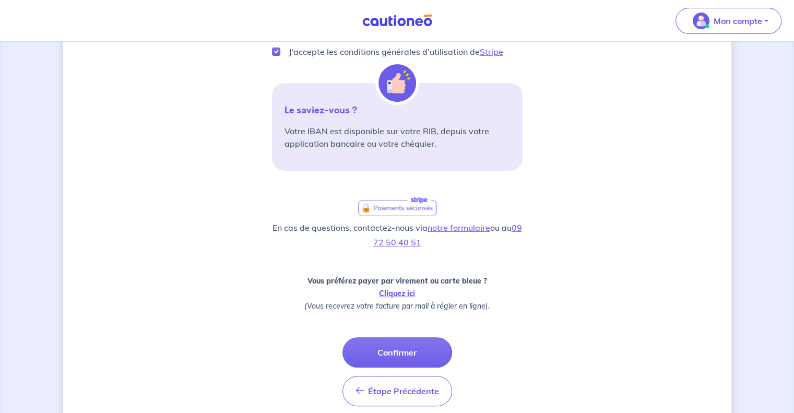
drag, startPoint x: 407, startPoint y: 353, endPoint x: 428, endPoint y: 352, distance: 21.4
click at [407, 353] on button "Confirmer" at bounding box center [397, 352] width 110 height 30
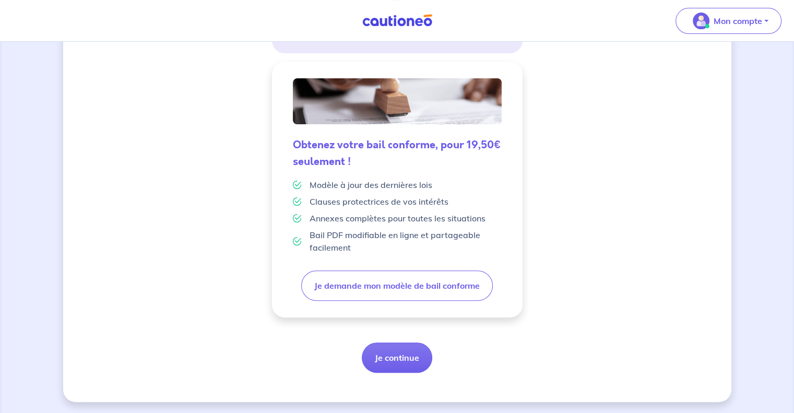
scroll to position [244, 0]
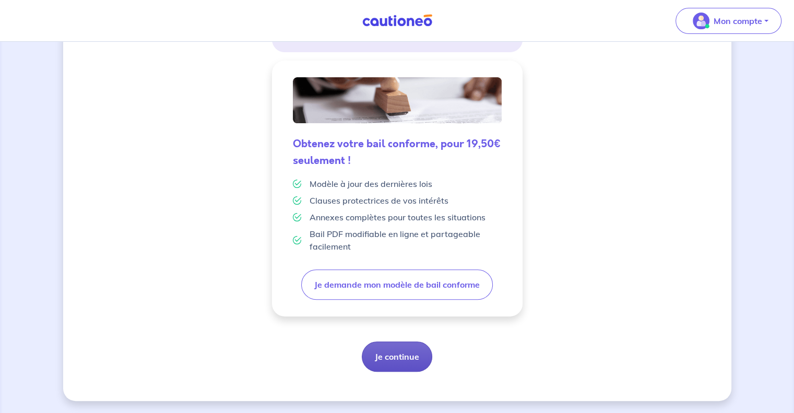
click at [397, 356] on button "Je continue" at bounding box center [397, 356] width 70 height 30
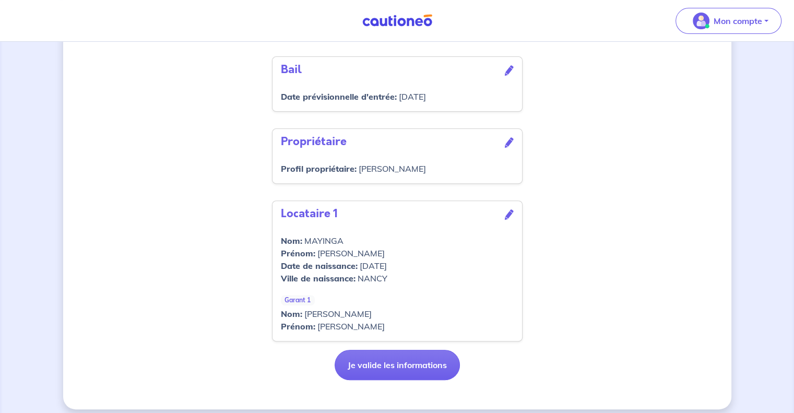
scroll to position [343, 0]
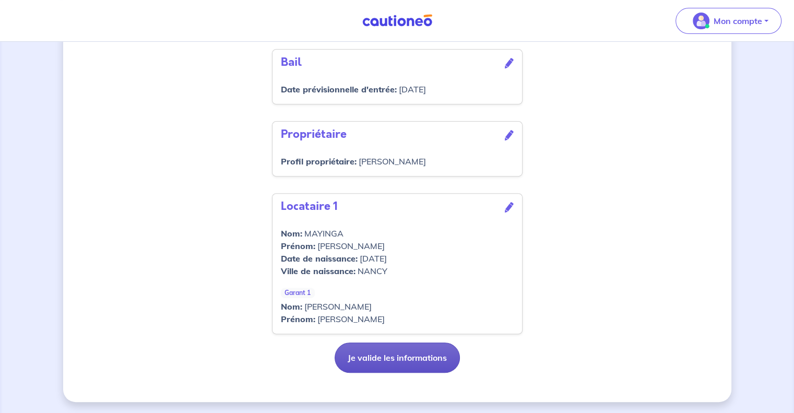
click at [424, 362] on button "Je valide les informations" at bounding box center [396, 357] width 125 height 30
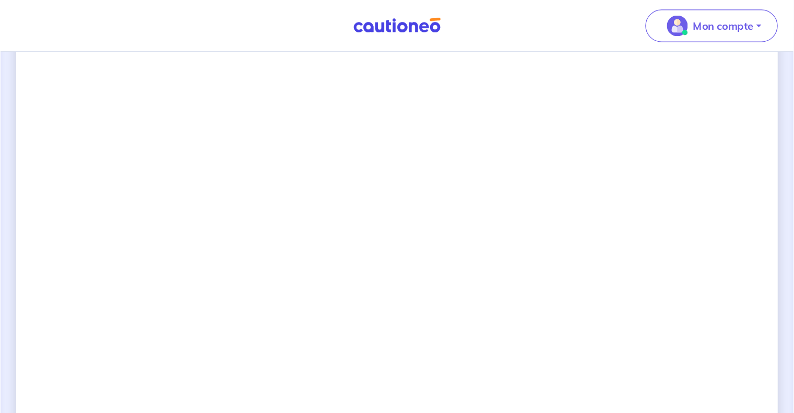
scroll to position [731, 0]
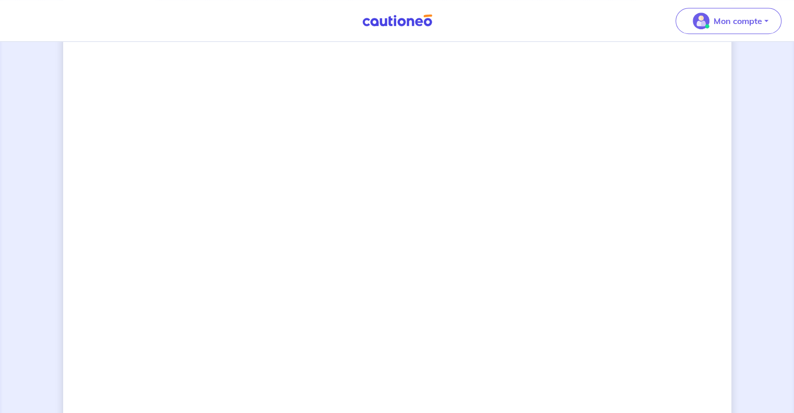
drag, startPoint x: 651, startPoint y: 158, endPoint x: 647, endPoint y: 325, distance: 167.0
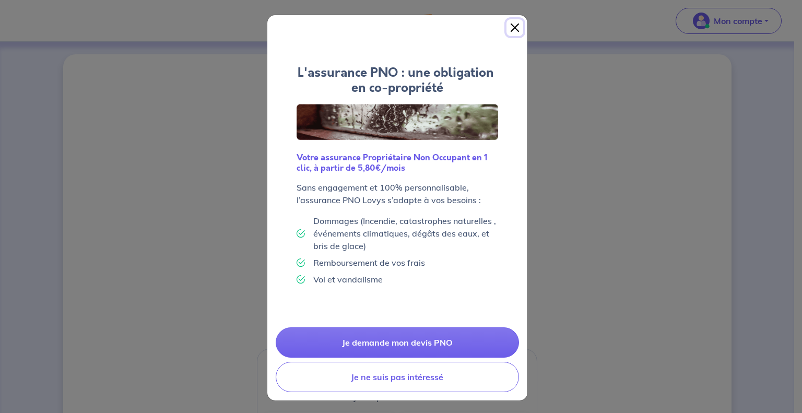
click at [514, 28] on button "Close" at bounding box center [514, 27] width 17 height 17
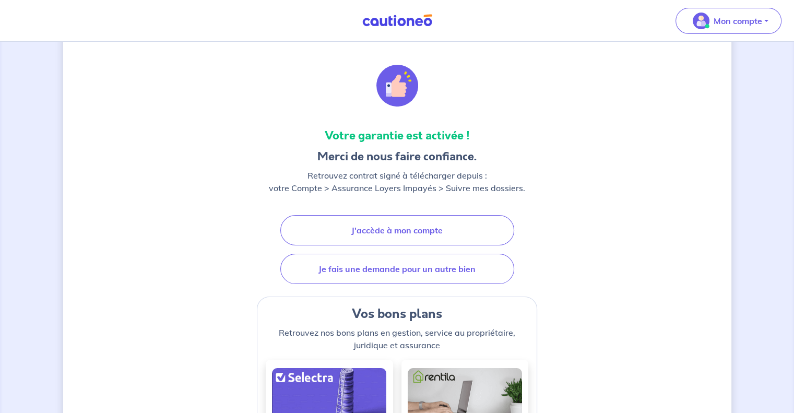
scroll to position [104, 0]
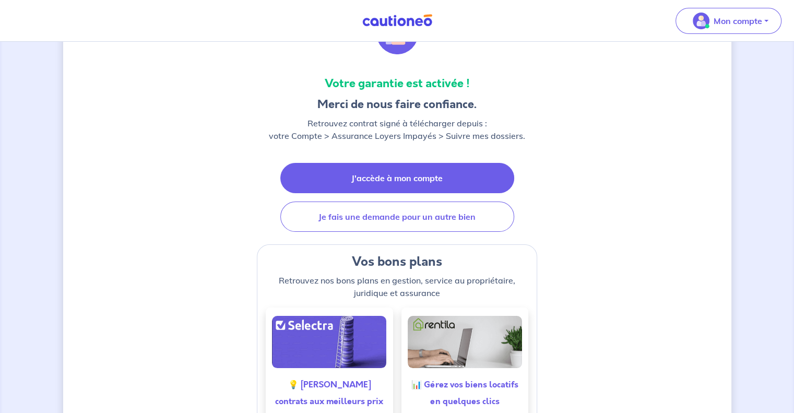
click at [417, 173] on link "J'accède à mon compte" at bounding box center [397, 178] width 234 height 30
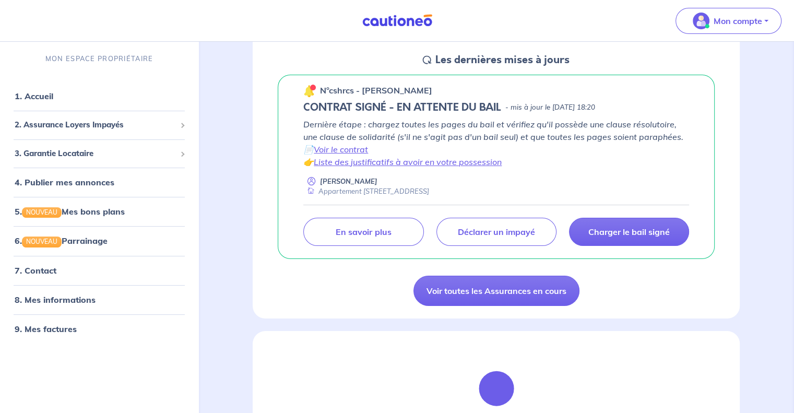
scroll to position [157, 0]
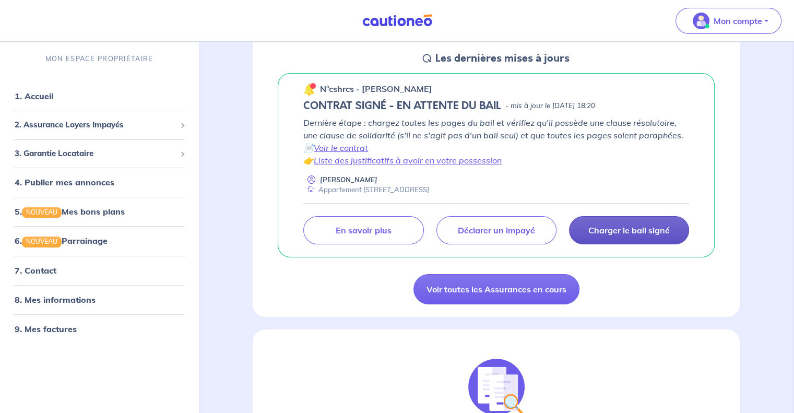
click at [618, 235] on link "Charger le bail signé" at bounding box center [629, 230] width 120 height 28
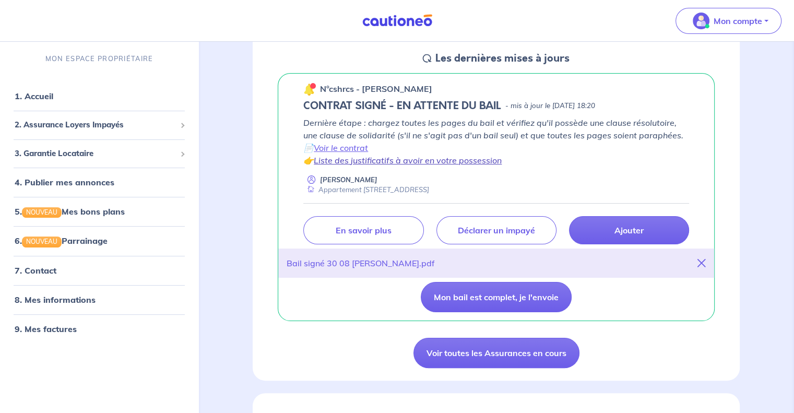
click at [422, 160] on link "Liste des justificatifs à avoir en votre possession" at bounding box center [408, 160] width 188 height 10
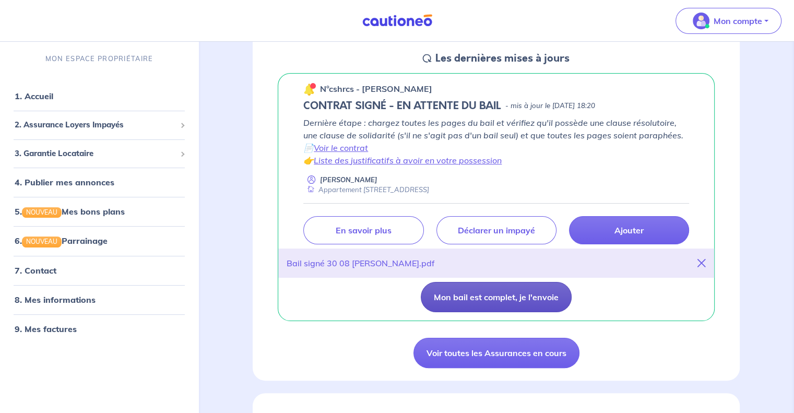
click at [515, 298] on button "Mon bail est complet, je l'envoie" at bounding box center [496, 297] width 151 height 30
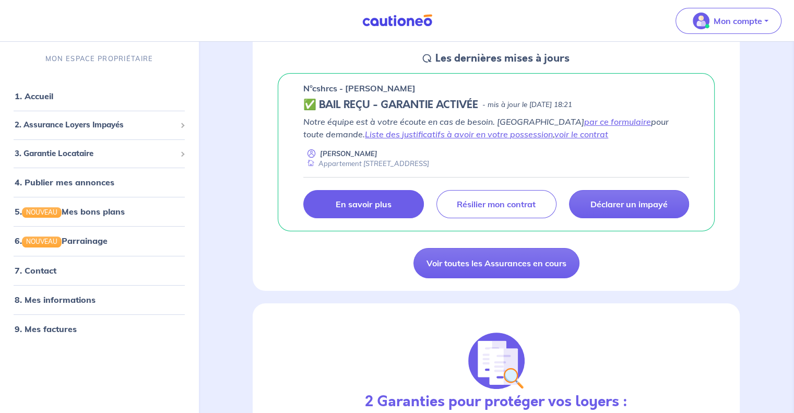
click at [380, 209] on p "En savoir plus" at bounding box center [363, 204] width 55 height 10
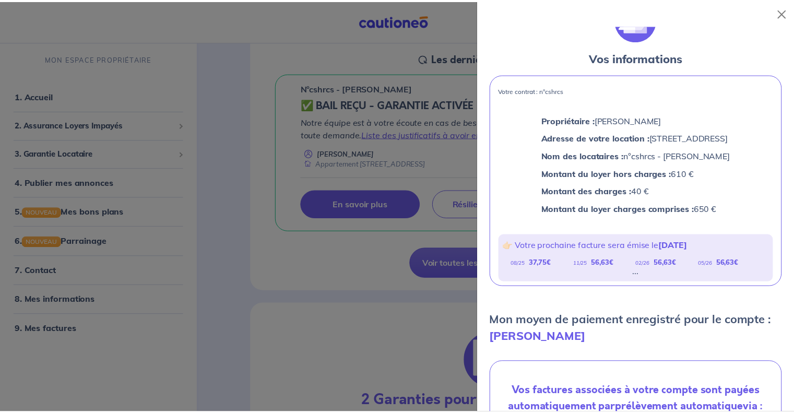
scroll to position [0, 0]
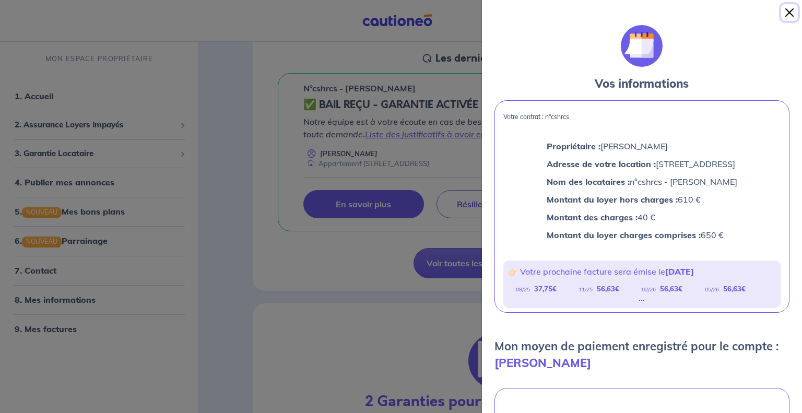
click at [784, 12] on button "Close" at bounding box center [789, 12] width 17 height 17
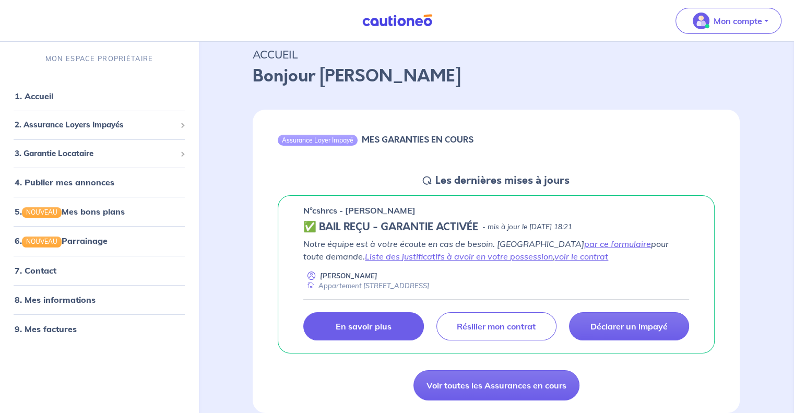
scroll to position [52, 0]
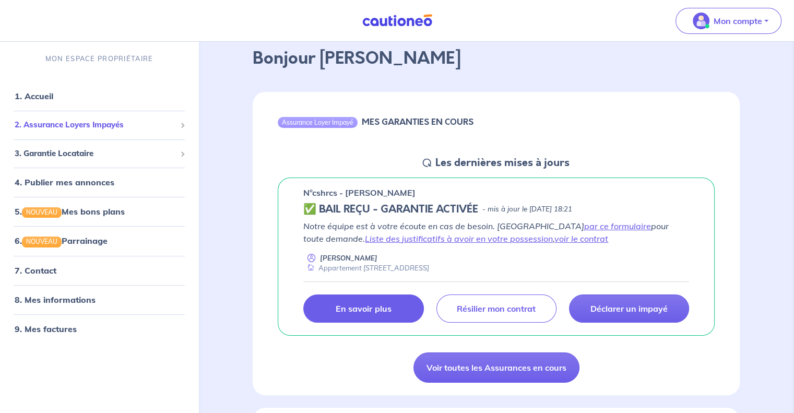
click at [93, 130] on span "2. Assurance Loyers Impayés" at bounding box center [95, 125] width 161 height 12
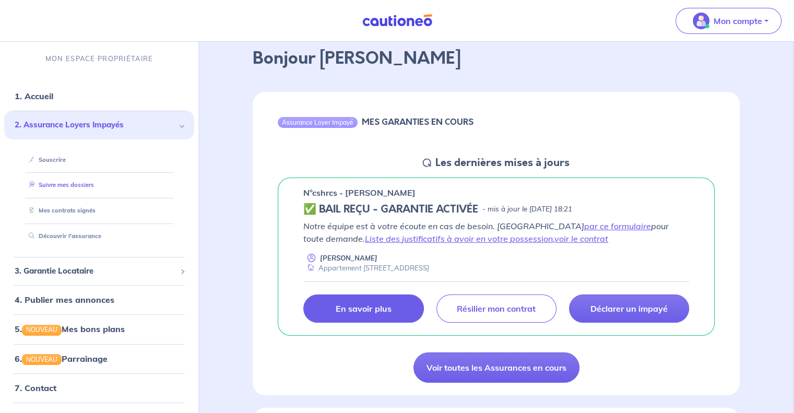
click at [76, 189] on link "Suivre mes dossiers" at bounding box center [59, 185] width 69 height 7
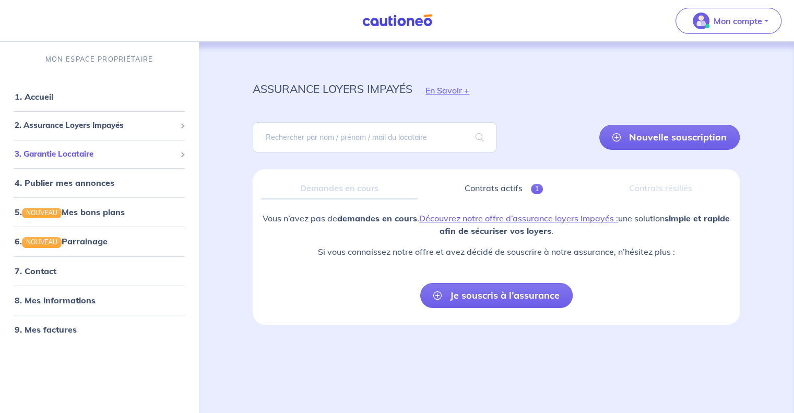
click at [90, 153] on span "3. Garantie Locataire" at bounding box center [95, 154] width 161 height 12
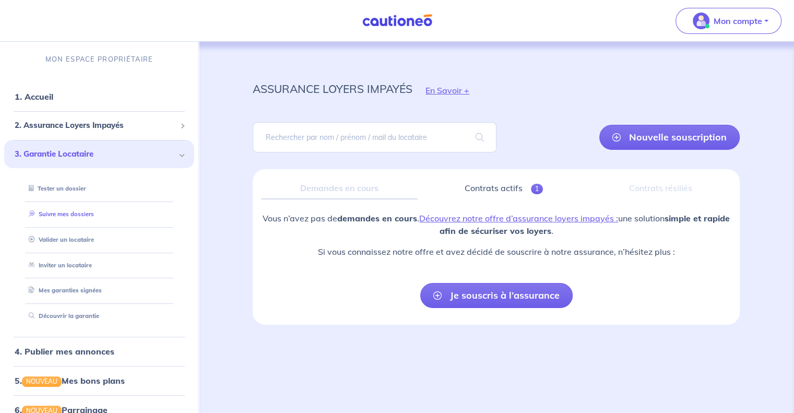
click at [75, 216] on link "Suivre mes dossiers" at bounding box center [59, 213] width 69 height 7
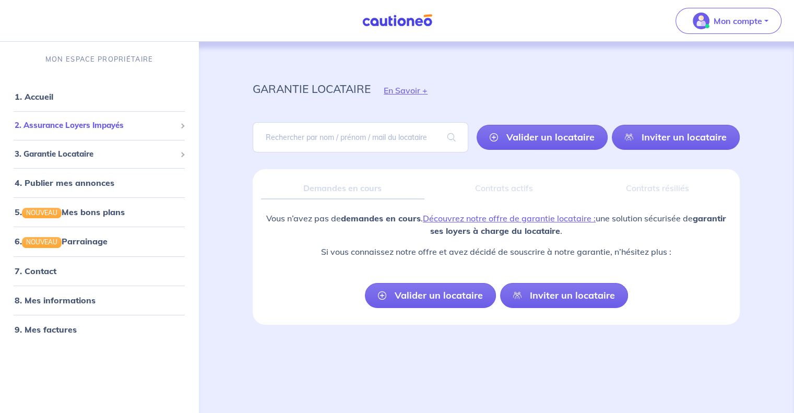
click at [80, 118] on div "2. Assurance Loyers Impayés" at bounding box center [99, 125] width 190 height 20
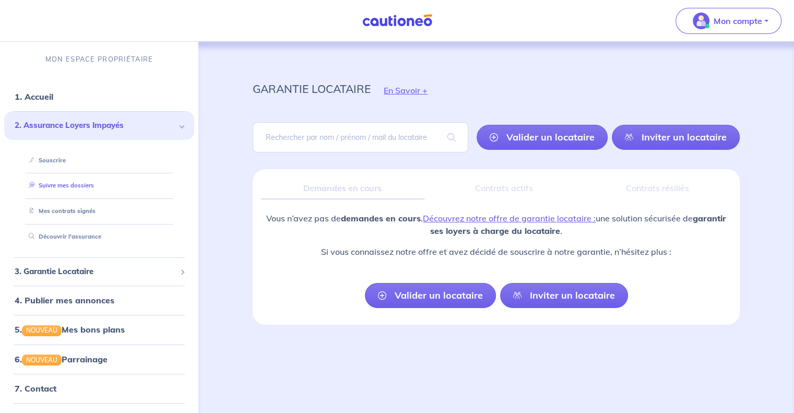
click at [65, 182] on link "Suivre mes dossiers" at bounding box center [59, 185] width 69 height 7
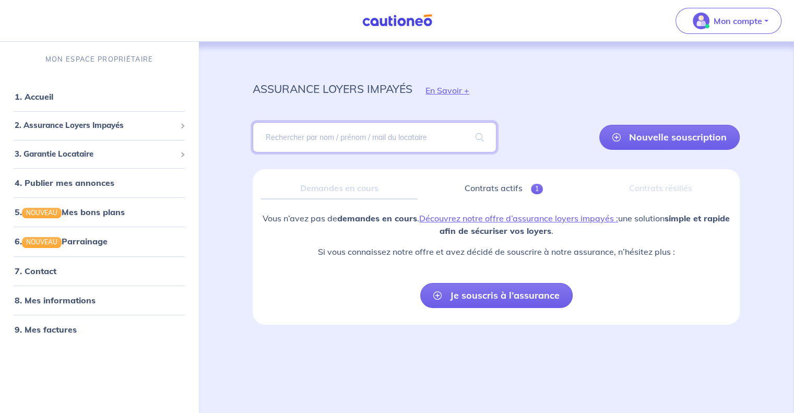
click at [350, 142] on input "search" at bounding box center [374, 137] width 243 height 30
click at [37, 97] on link "1. Accueil" at bounding box center [34, 96] width 38 height 10
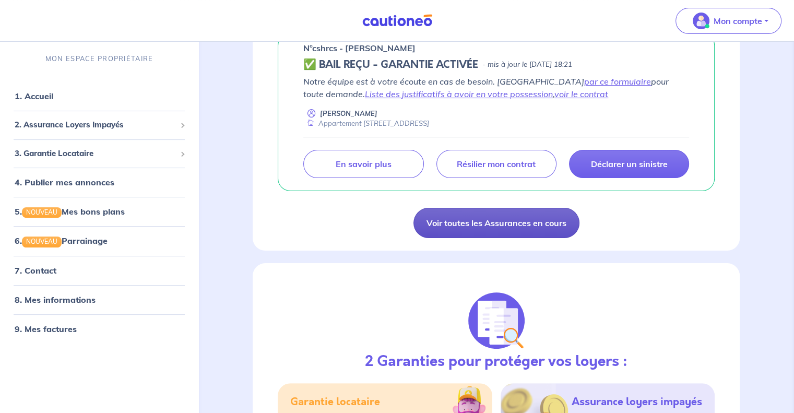
scroll to position [261, 0]
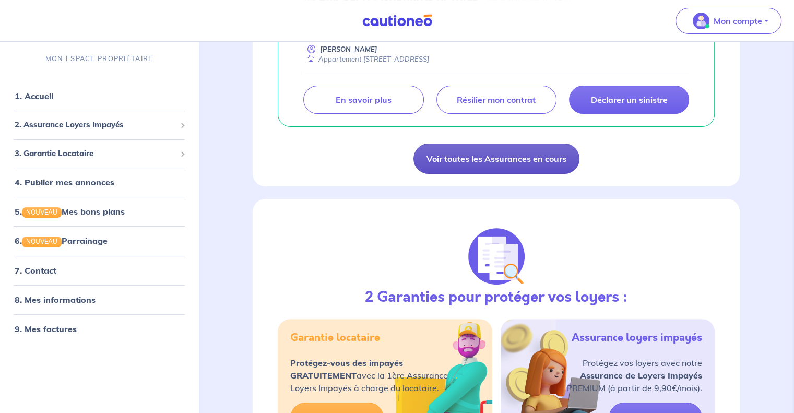
click at [472, 166] on link "Voir toutes les Assurances en cours" at bounding box center [496, 159] width 166 height 30
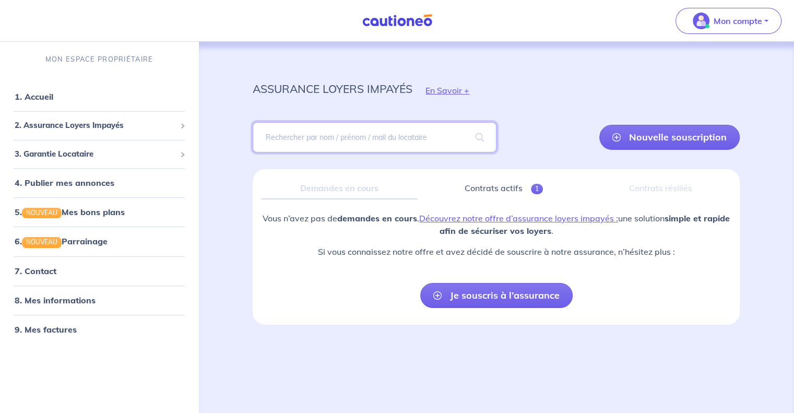
click at [413, 140] on input "search" at bounding box center [374, 137] width 243 height 30
click at [492, 177] on link "Contrats actifs 1" at bounding box center [504, 188] width 156 height 22
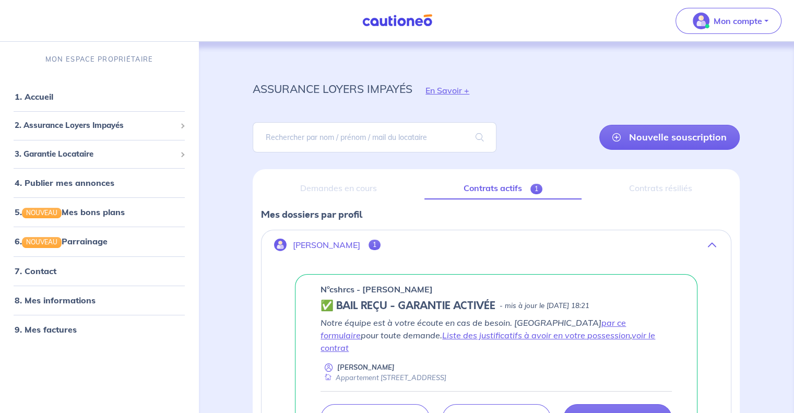
scroll to position [102, 0]
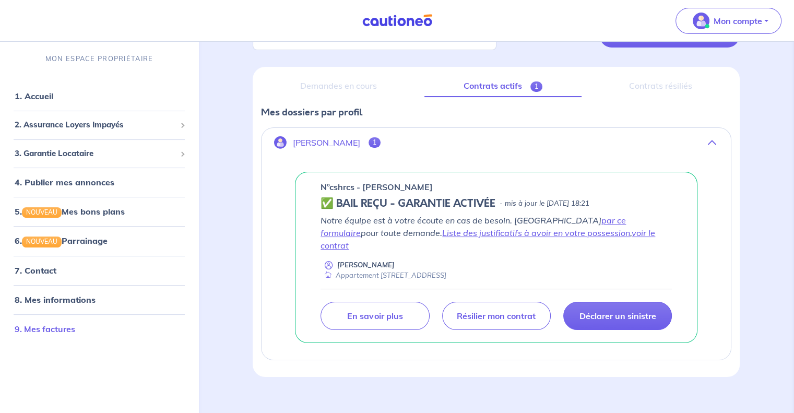
click at [61, 324] on link "9. Mes factures" at bounding box center [45, 329] width 61 height 10
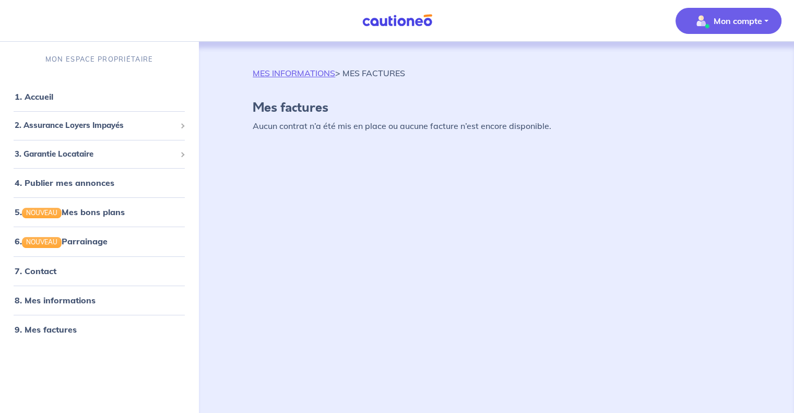
click at [290, 79] on p "MES INFORMATIONS > MES FACTURES" at bounding box center [329, 73] width 152 height 13
click at [290, 75] on link "MES INFORMATIONS" at bounding box center [294, 73] width 82 height 10
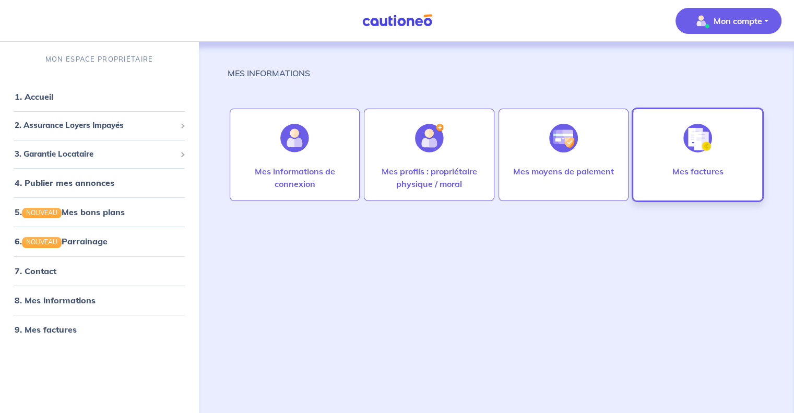
click at [682, 178] on div "Mes factures" at bounding box center [697, 181] width 68 height 33
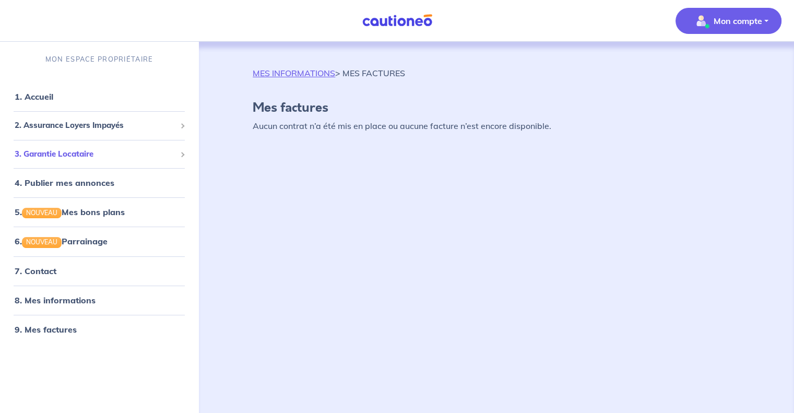
click at [91, 160] on div "3. Garantie Locataire" at bounding box center [99, 154] width 190 height 20
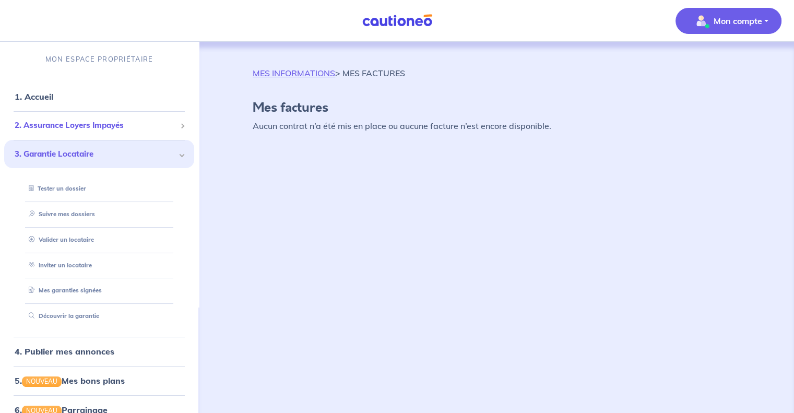
click at [106, 133] on div "2. Assurance Loyers Impayés" at bounding box center [99, 125] width 190 height 20
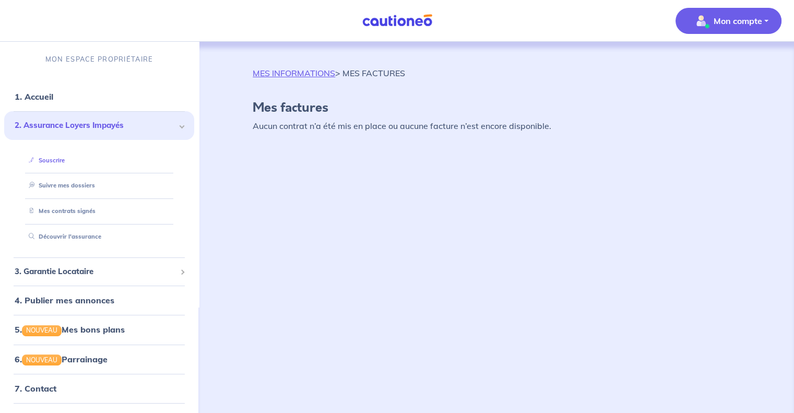
click at [65, 157] on link "Souscrire" at bounding box center [45, 160] width 40 height 7
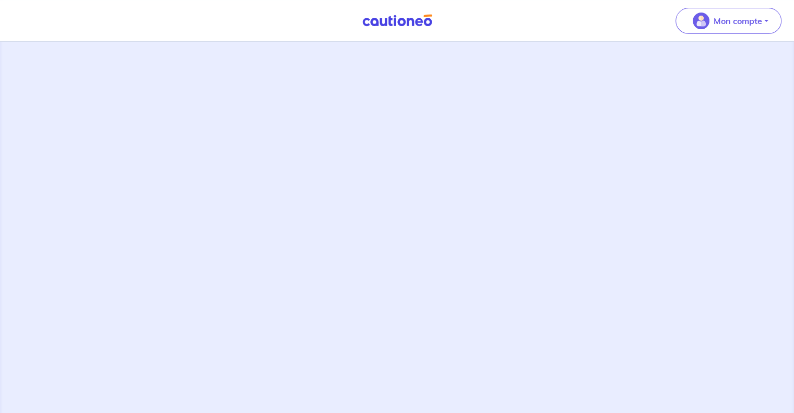
scroll to position [288, 0]
